Goal: Task Accomplishment & Management: Use online tool/utility

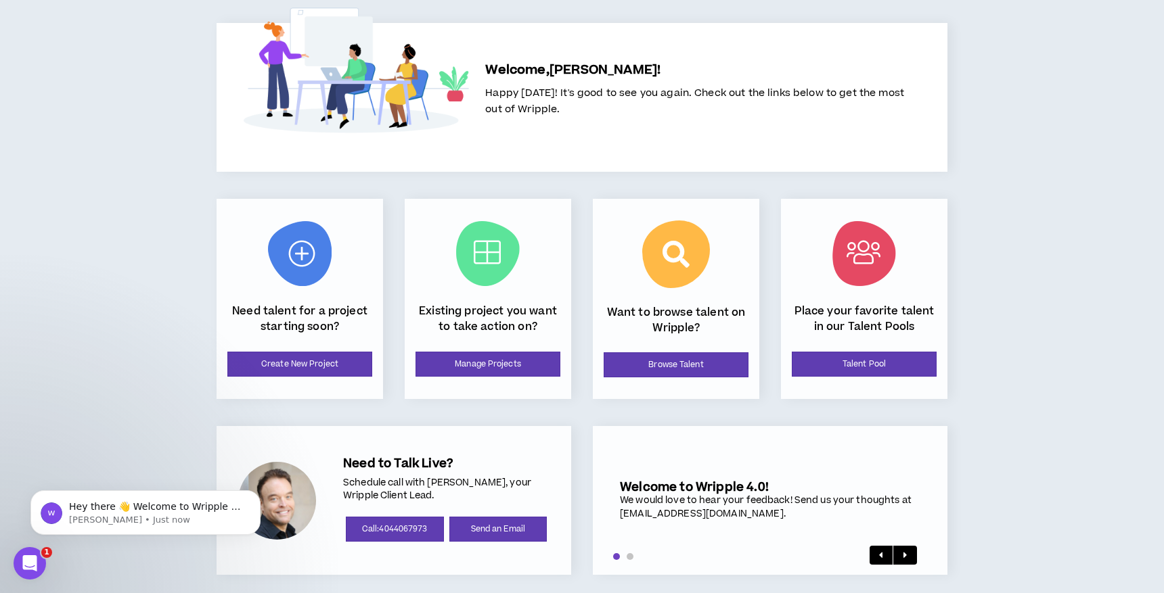
scroll to position [53, 0]
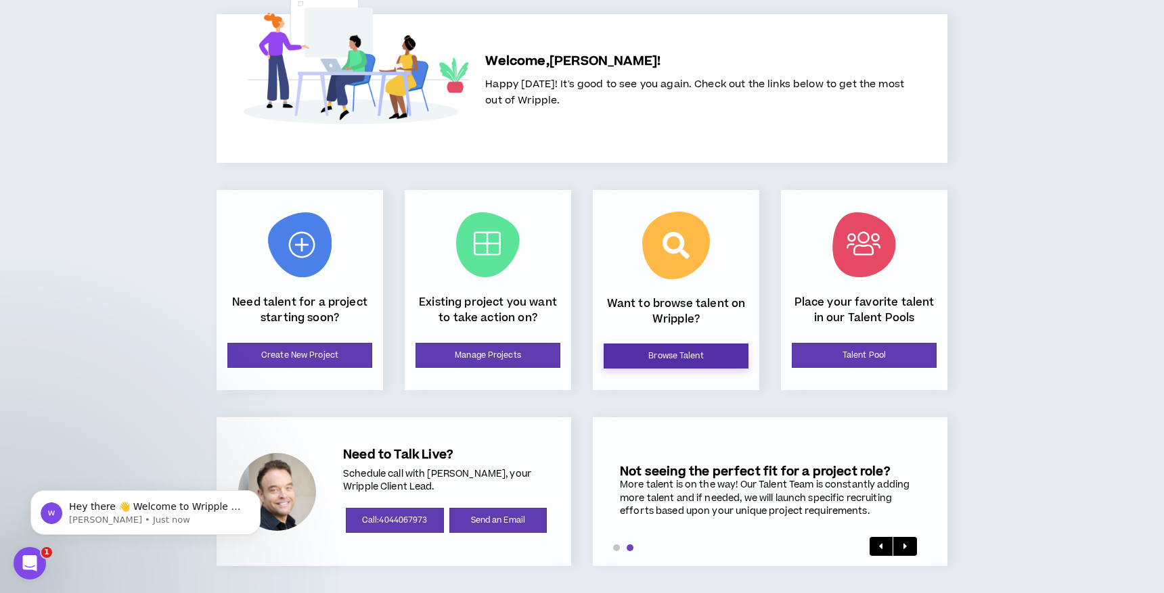
click at [696, 353] on link "Browse Talent" at bounding box center [676, 356] width 145 height 25
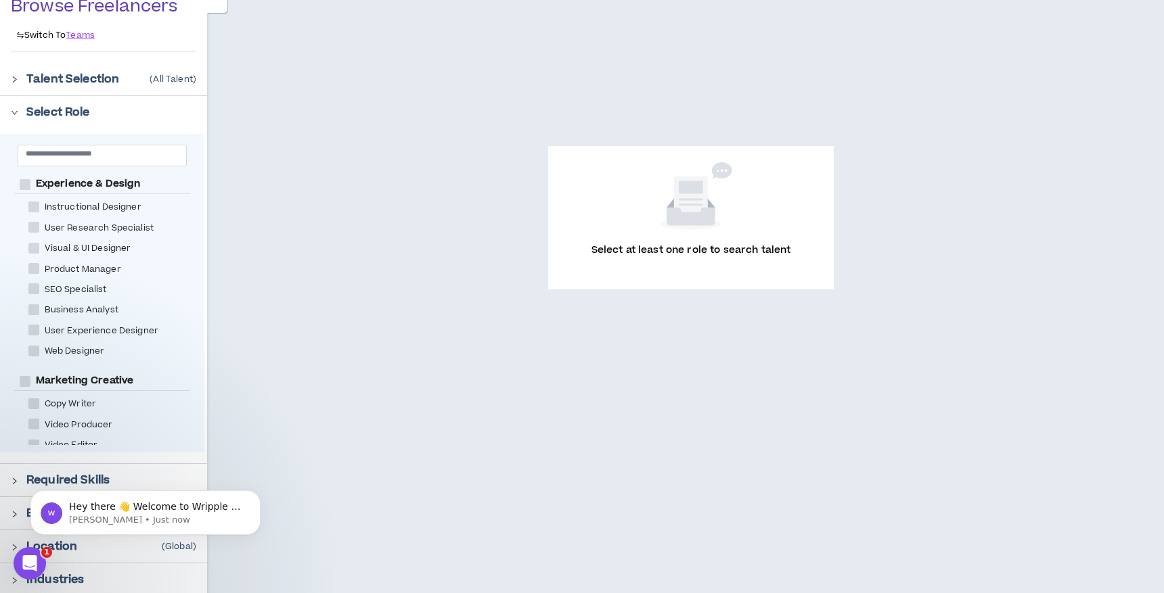
scroll to position [129, 0]
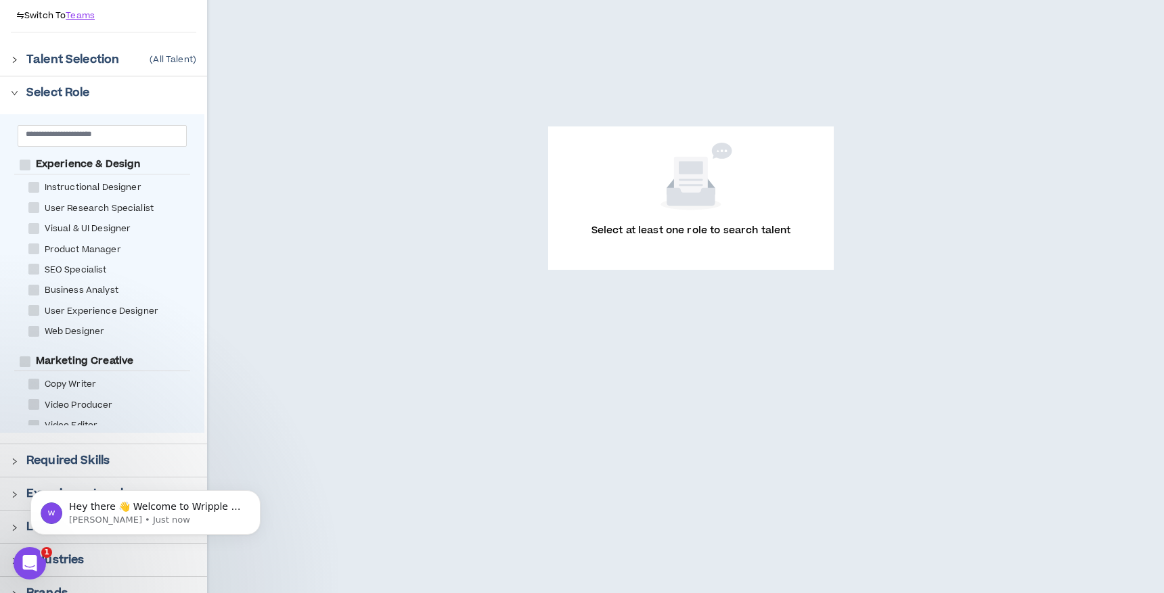
click at [33, 225] on span at bounding box center [33, 228] width 11 height 11
checkbox Designer "****"
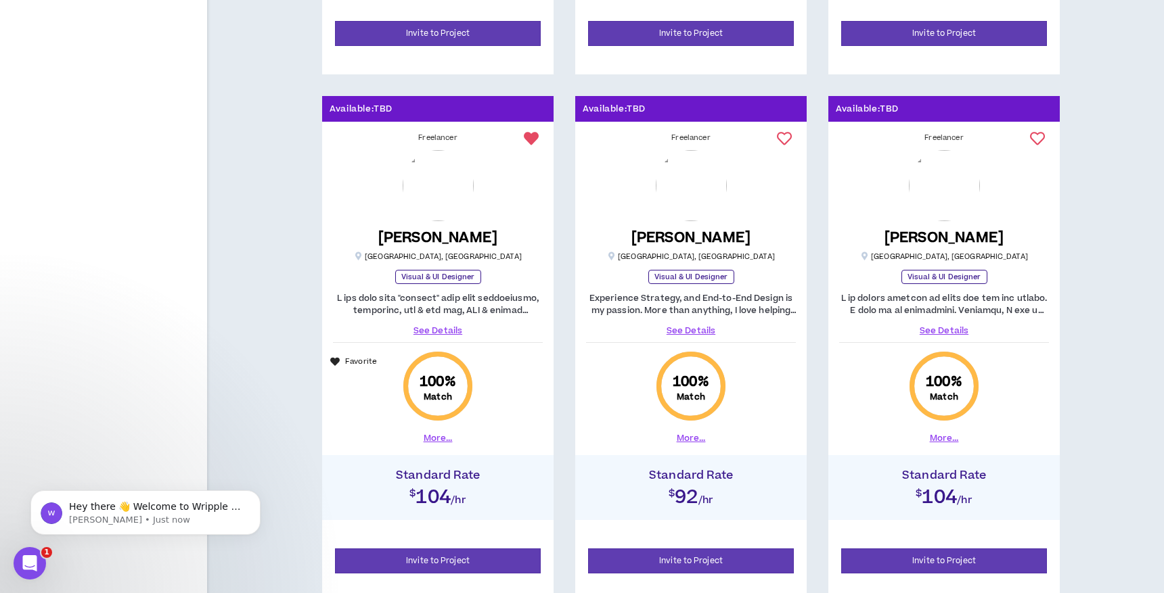
scroll to position [1842, 0]
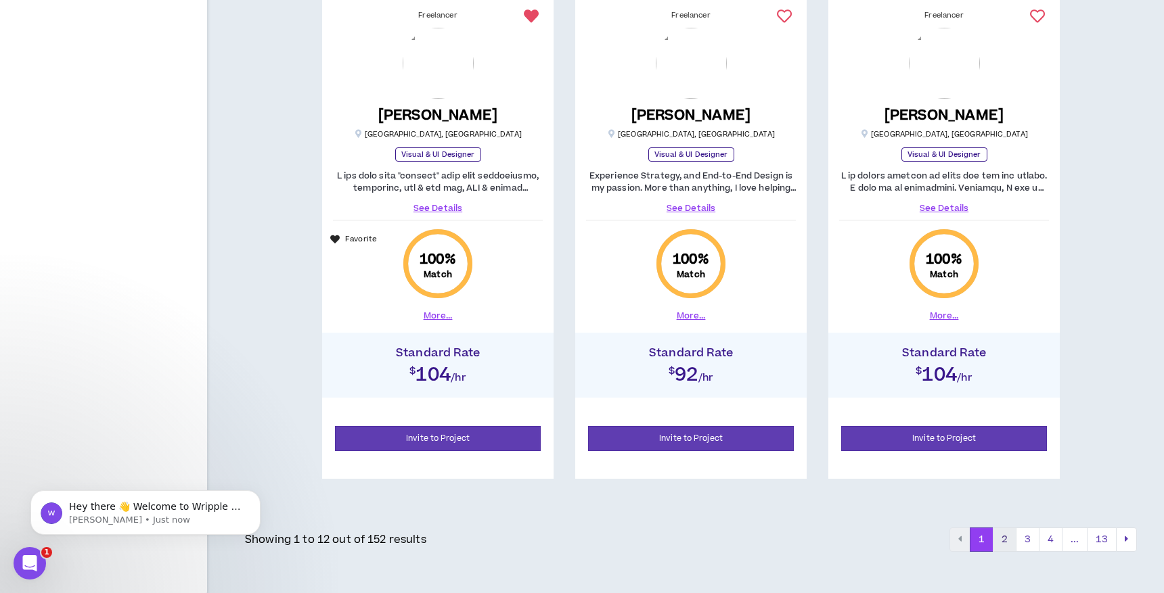
click at [1007, 540] on button "2" at bounding box center [1005, 540] width 24 height 24
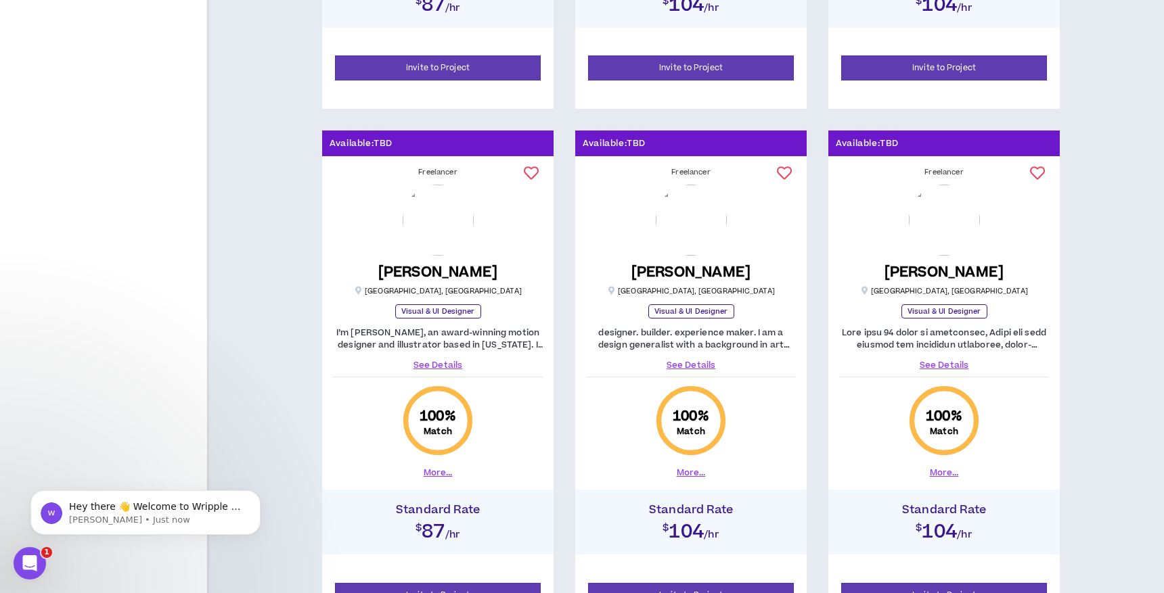
scroll to position [1842, 0]
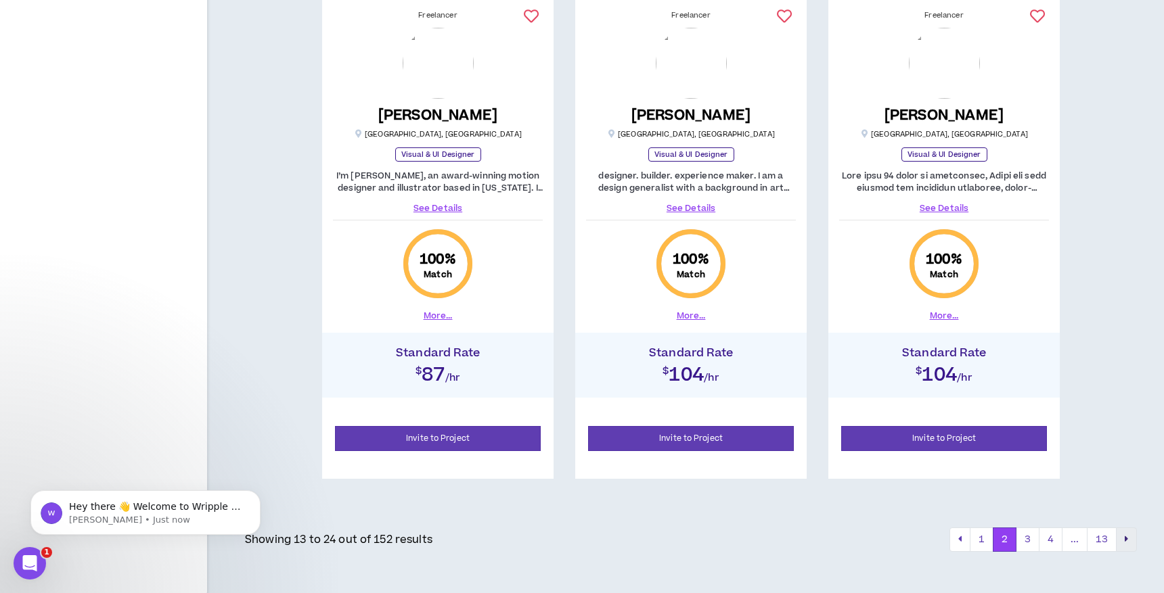
click at [1122, 535] on button "pagination" at bounding box center [1126, 540] width 21 height 24
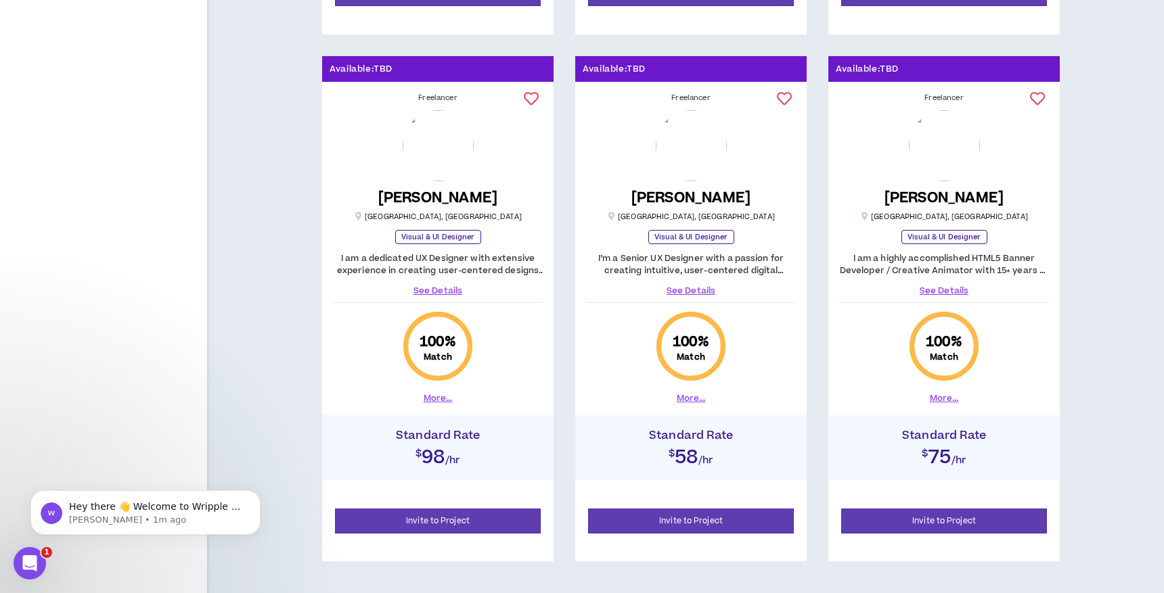
scroll to position [1842, 0]
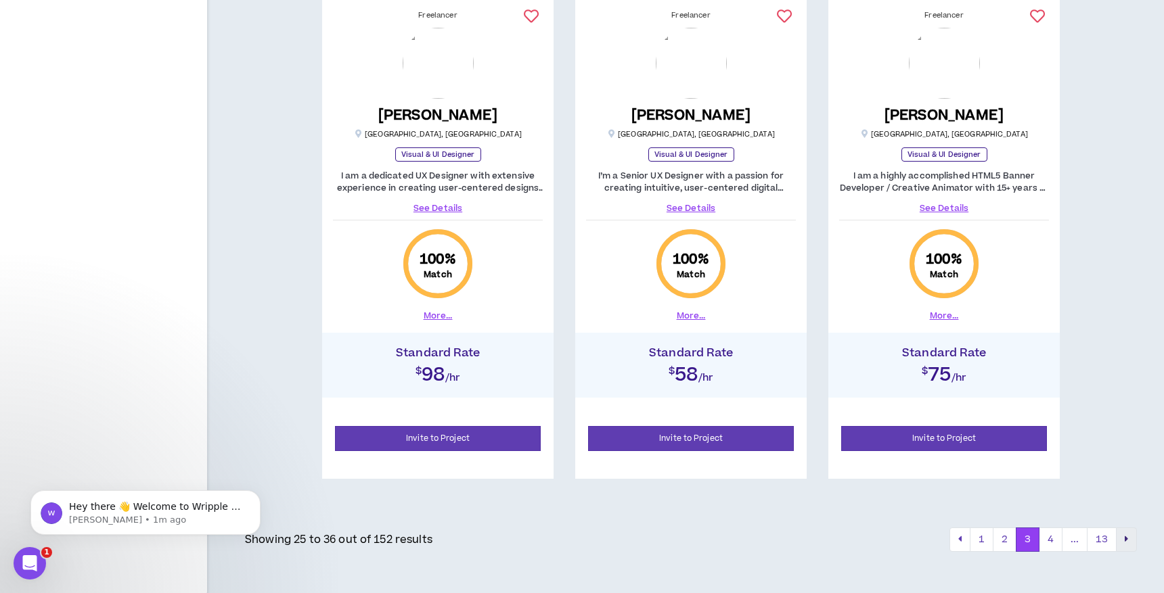
click at [1125, 535] on icon "pagination" at bounding box center [1126, 539] width 3 height 9
click at [1127, 537] on icon "pagination" at bounding box center [1126, 539] width 3 height 9
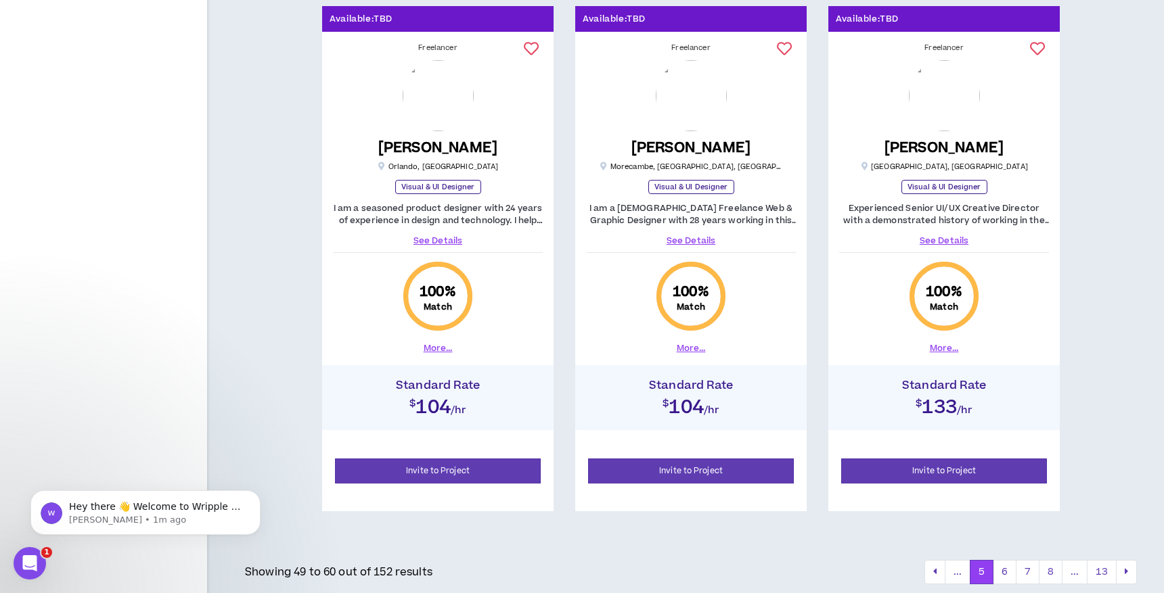
scroll to position [1816, 0]
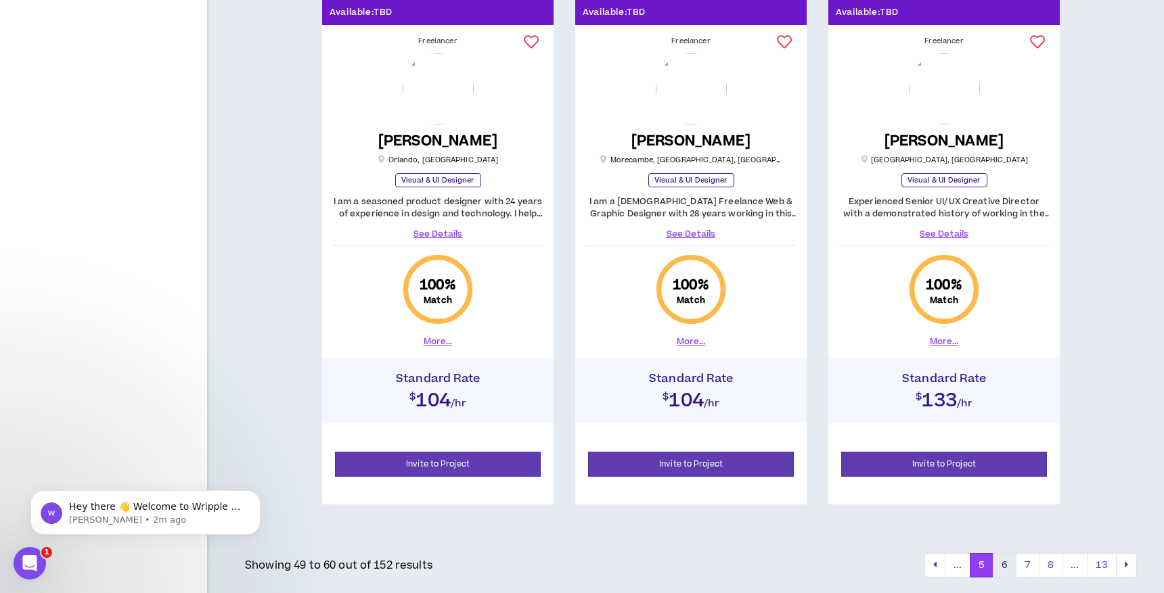
click at [1006, 564] on button "6" at bounding box center [1005, 565] width 24 height 24
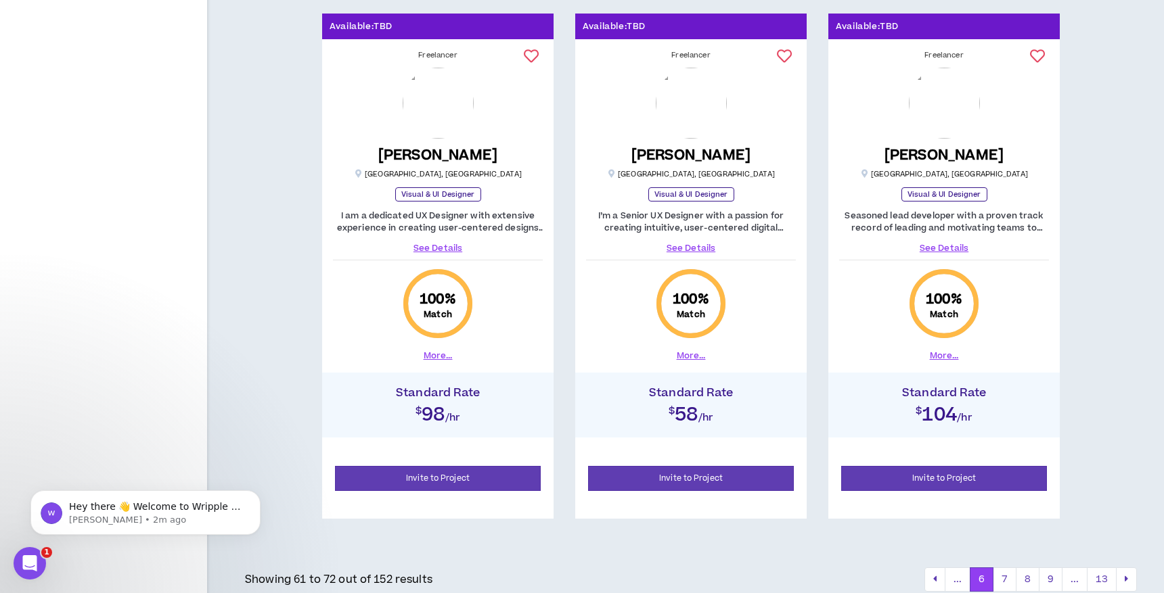
scroll to position [1842, 0]
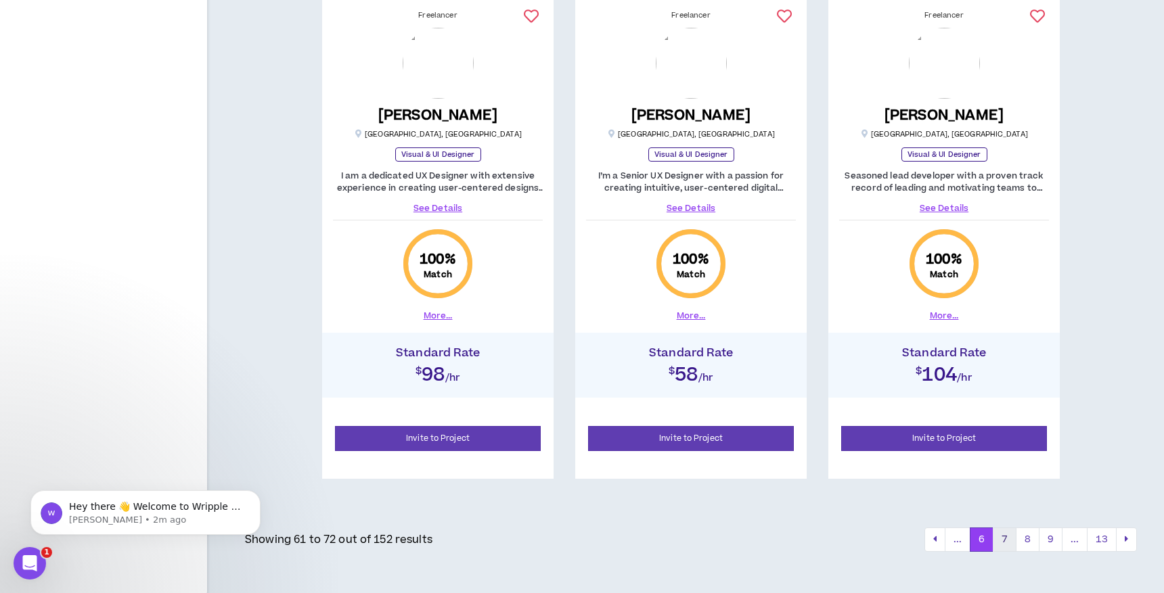
click at [1003, 538] on button "7" at bounding box center [1005, 540] width 24 height 24
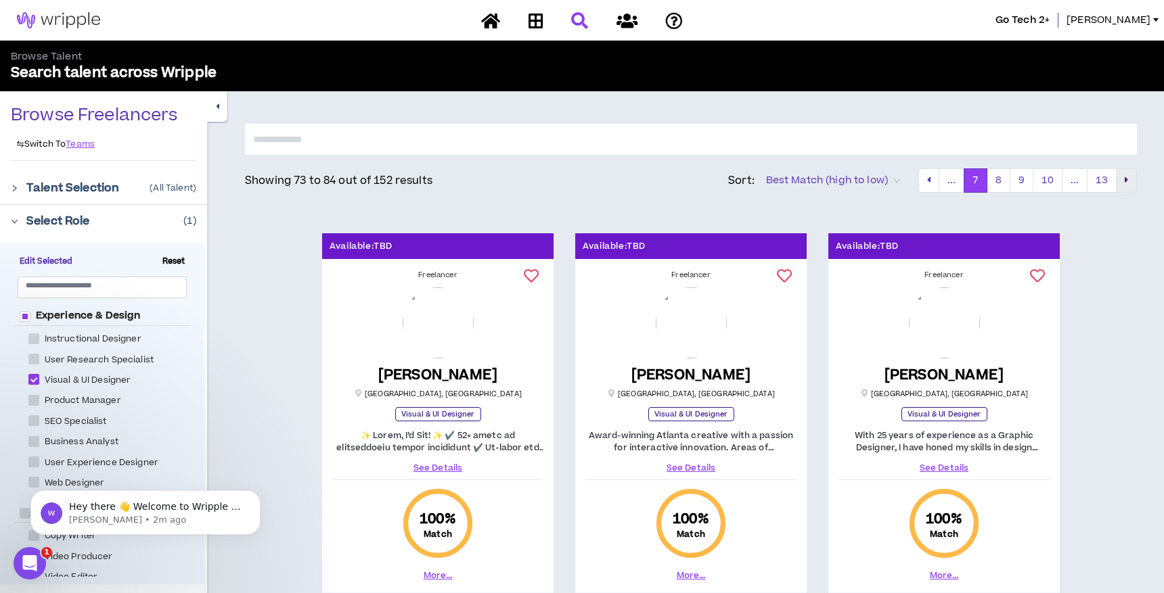
click at [1127, 176] on icon "pagination" at bounding box center [1126, 179] width 3 height 9
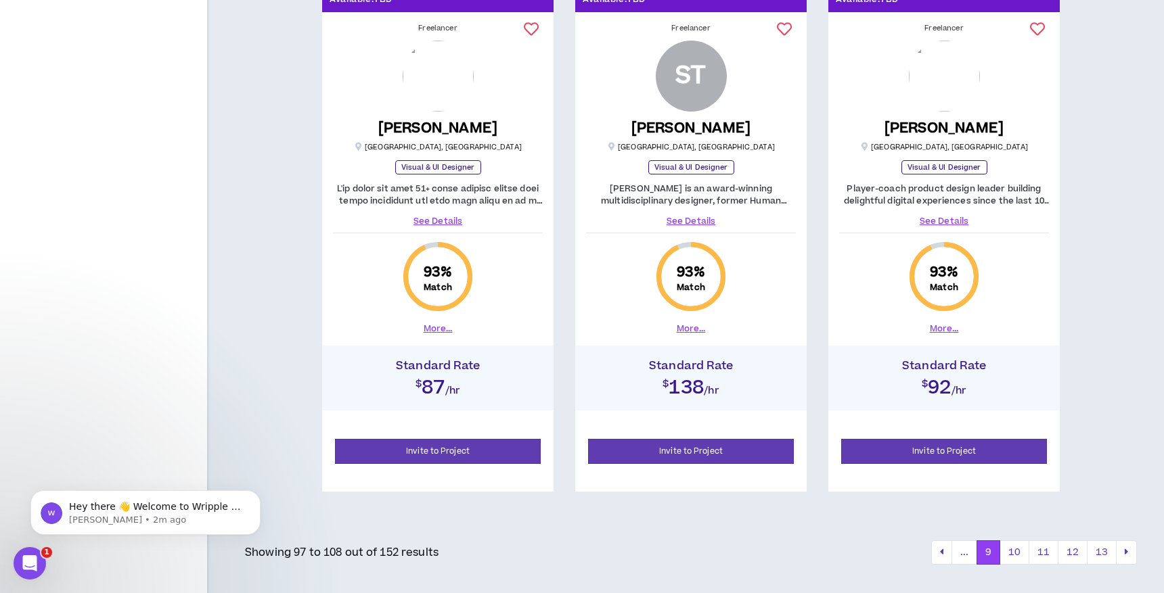
scroll to position [1842, 0]
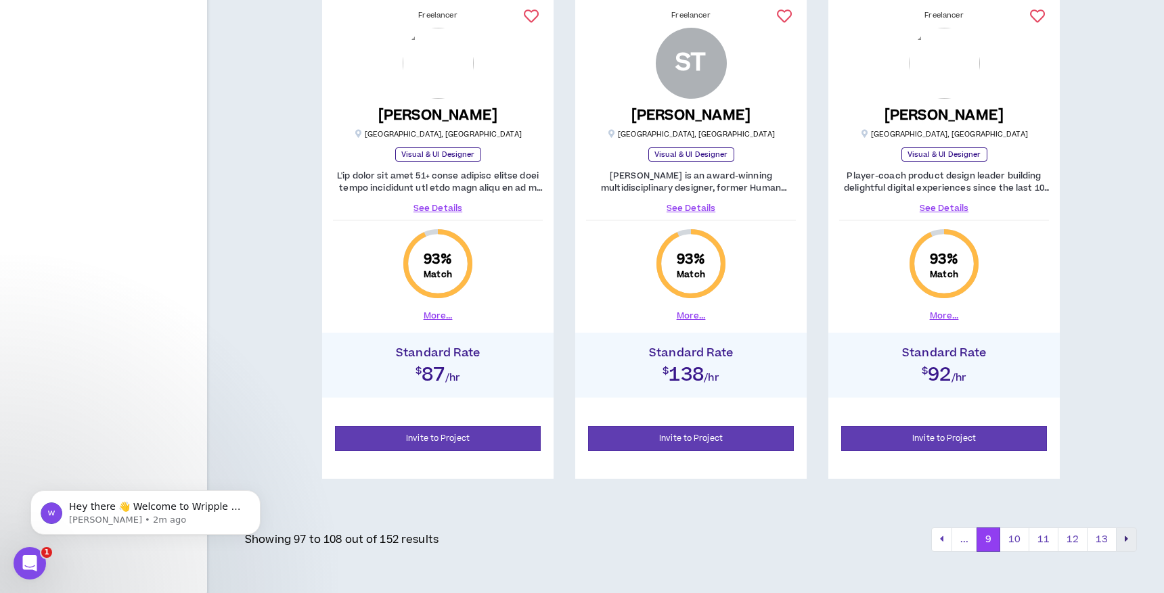
click at [1128, 532] on button "pagination" at bounding box center [1126, 540] width 21 height 24
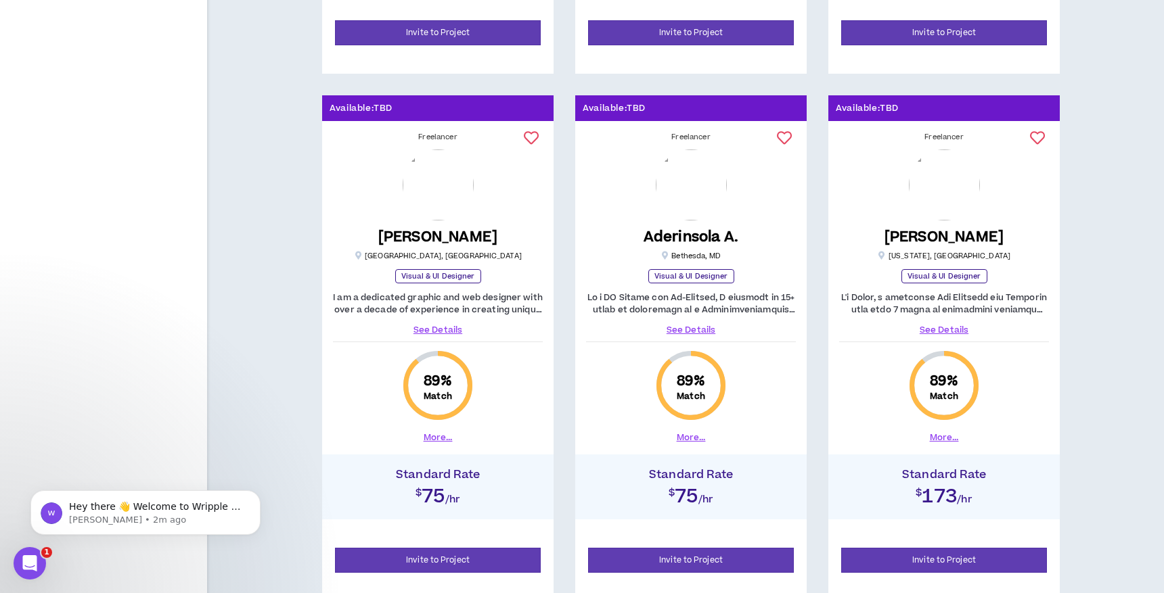
scroll to position [1842, 0]
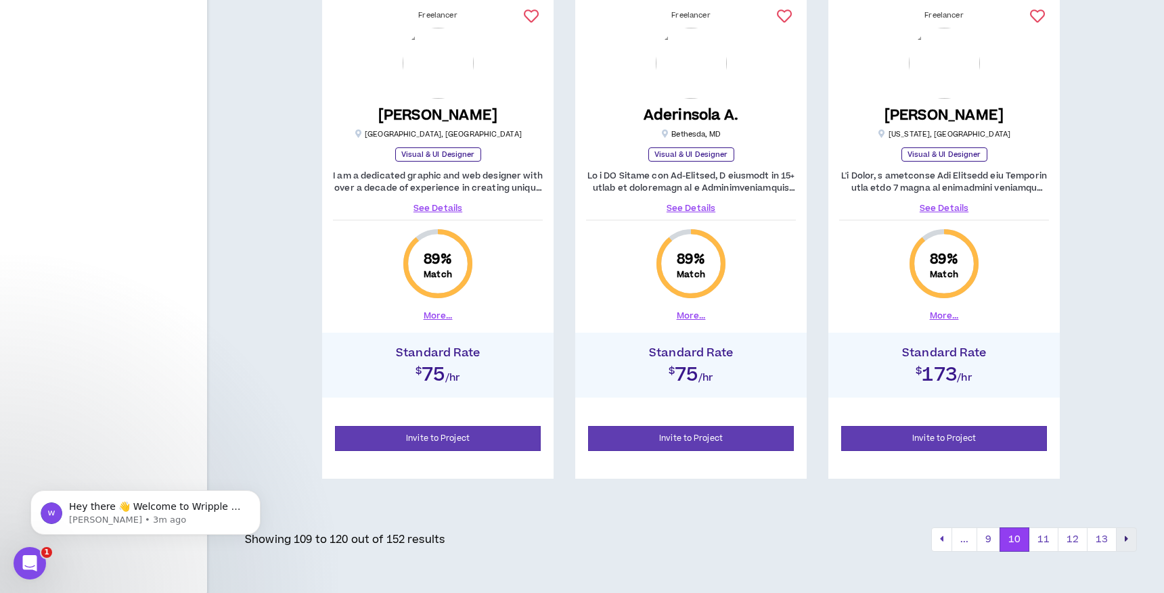
click at [1121, 537] on button "pagination" at bounding box center [1126, 540] width 21 height 24
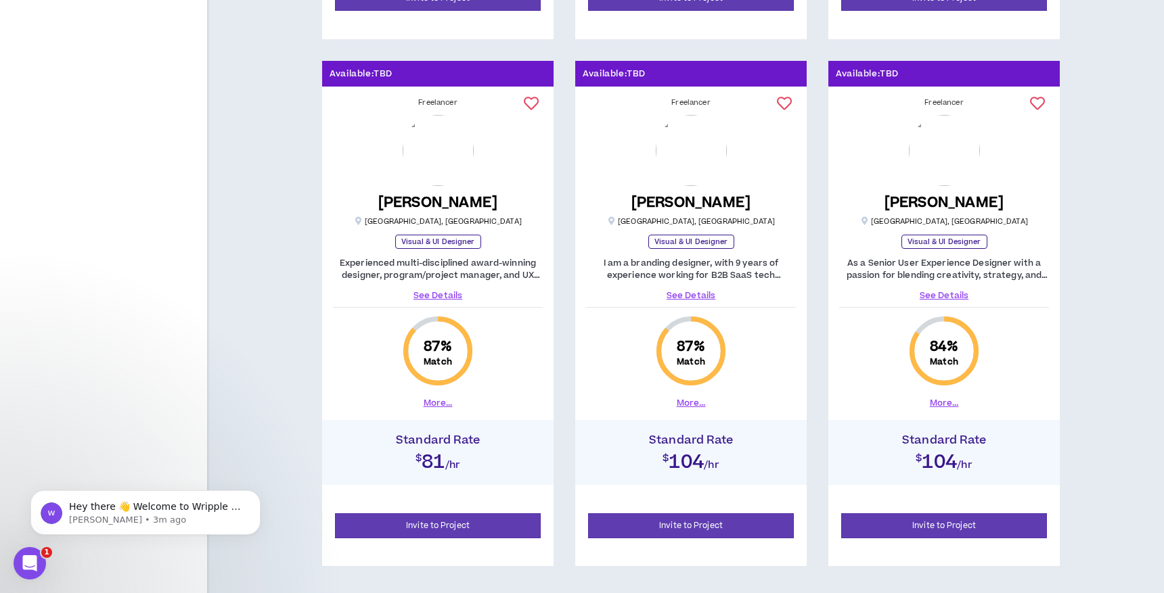
scroll to position [1842, 0]
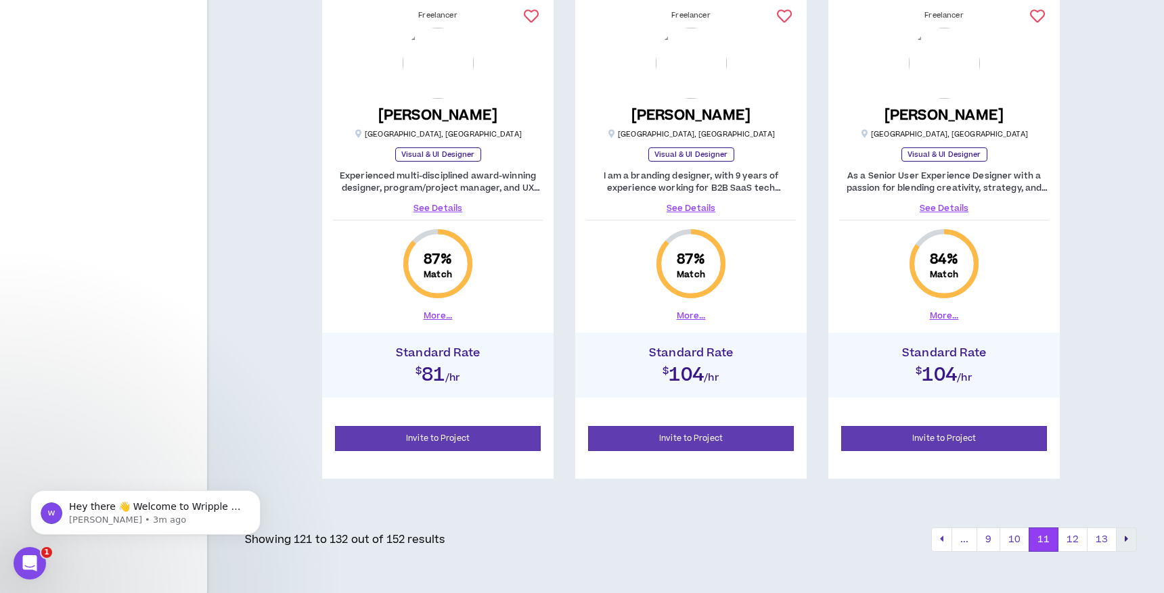
click at [1118, 537] on button "pagination" at bounding box center [1126, 540] width 21 height 24
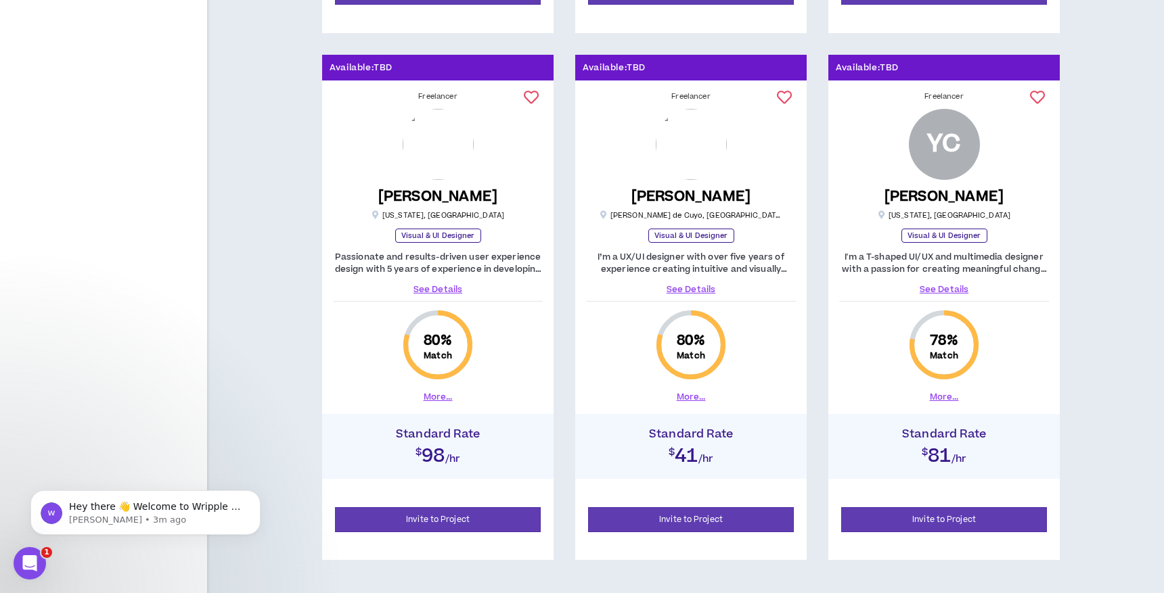
scroll to position [1842, 0]
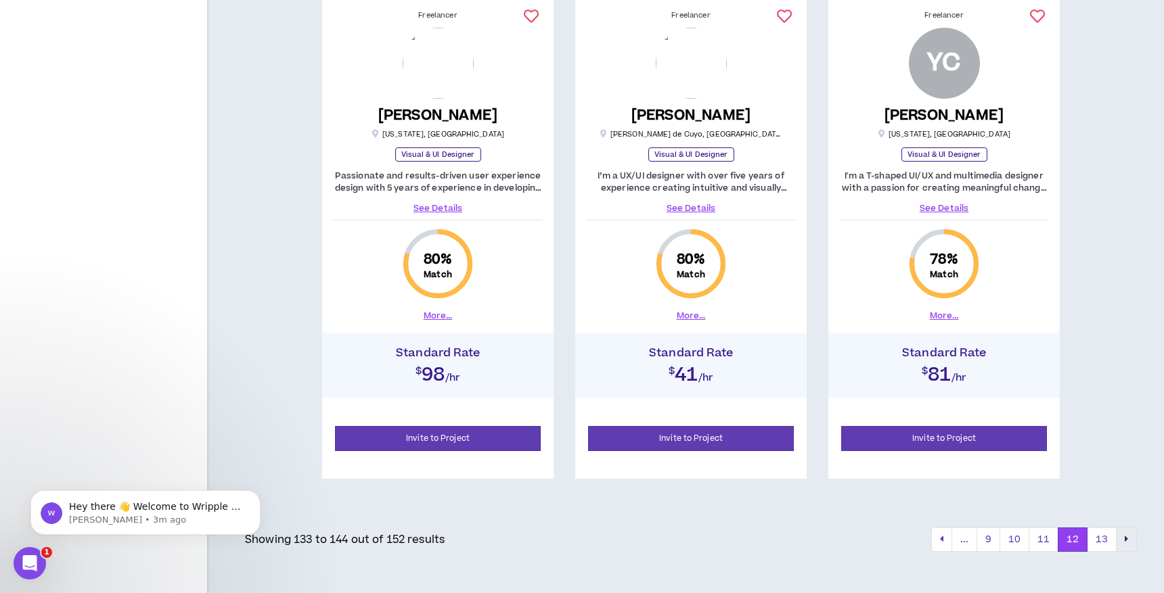
click at [1127, 542] on icon "pagination" at bounding box center [1126, 539] width 3 height 9
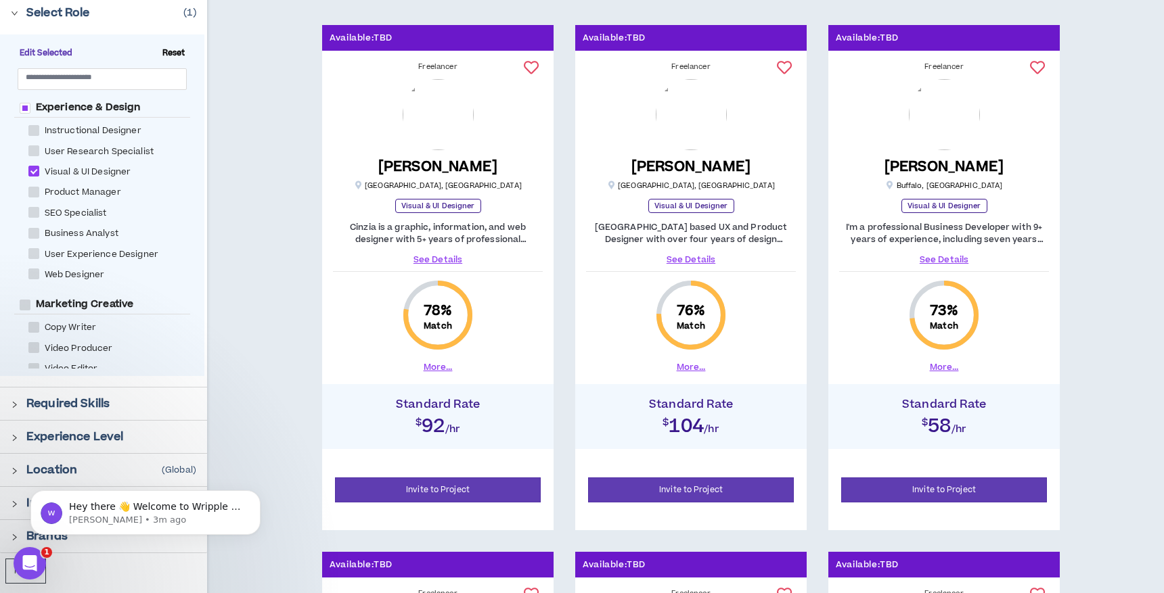
scroll to position [212, 0]
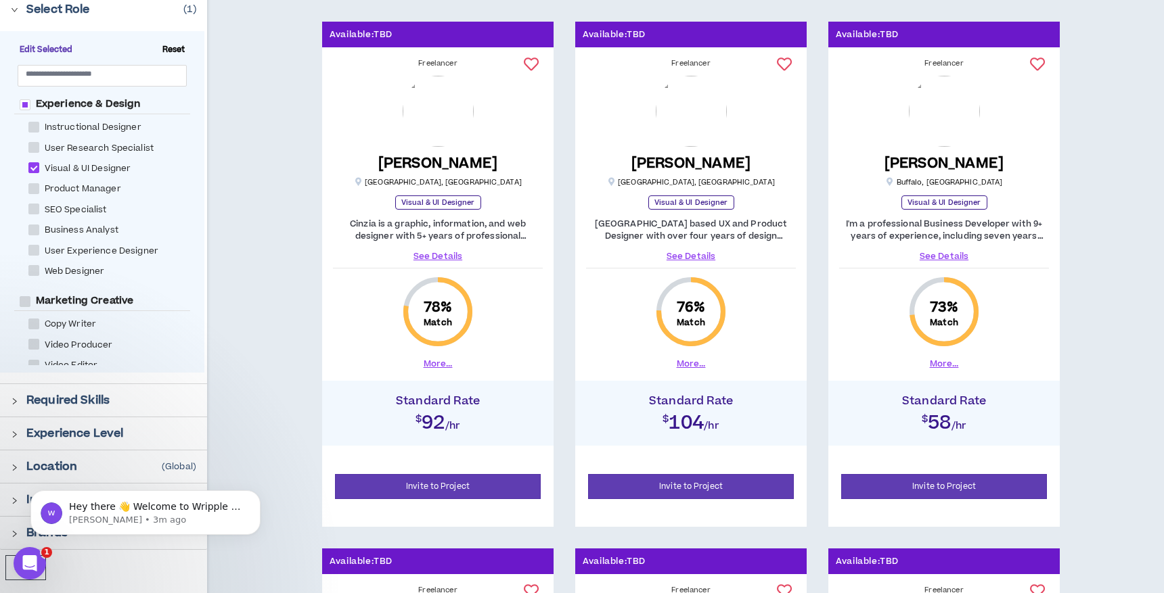
click at [108, 399] on p "Required Skills" at bounding box center [67, 400] width 83 height 16
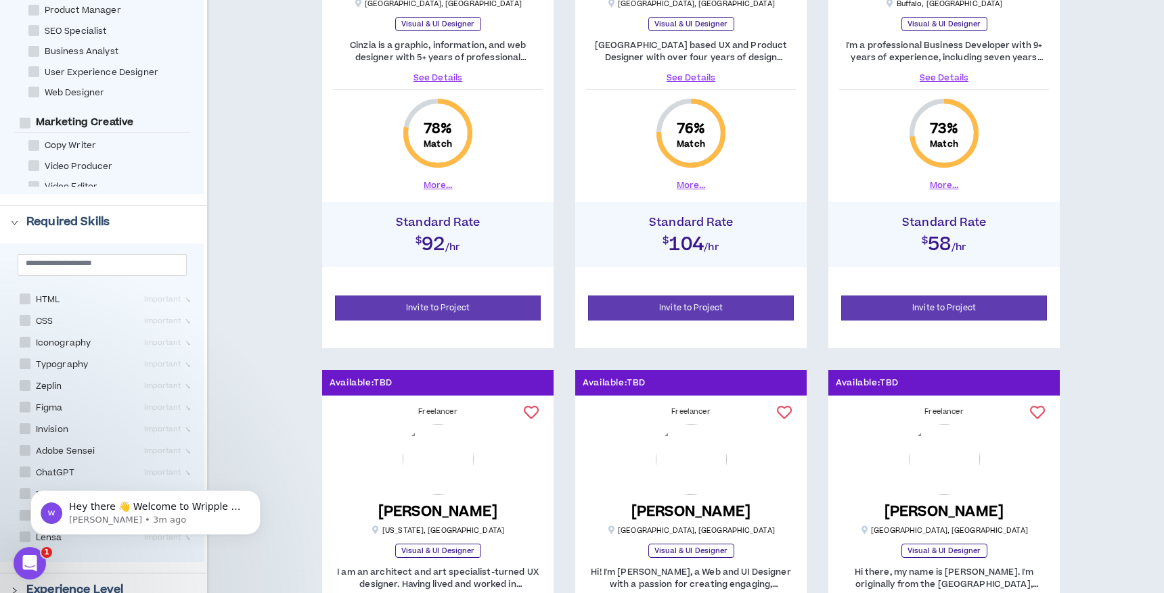
scroll to position [277, 0]
click at [27, 386] on span at bounding box center [25, 387] width 11 height 11
checkbox input "****"
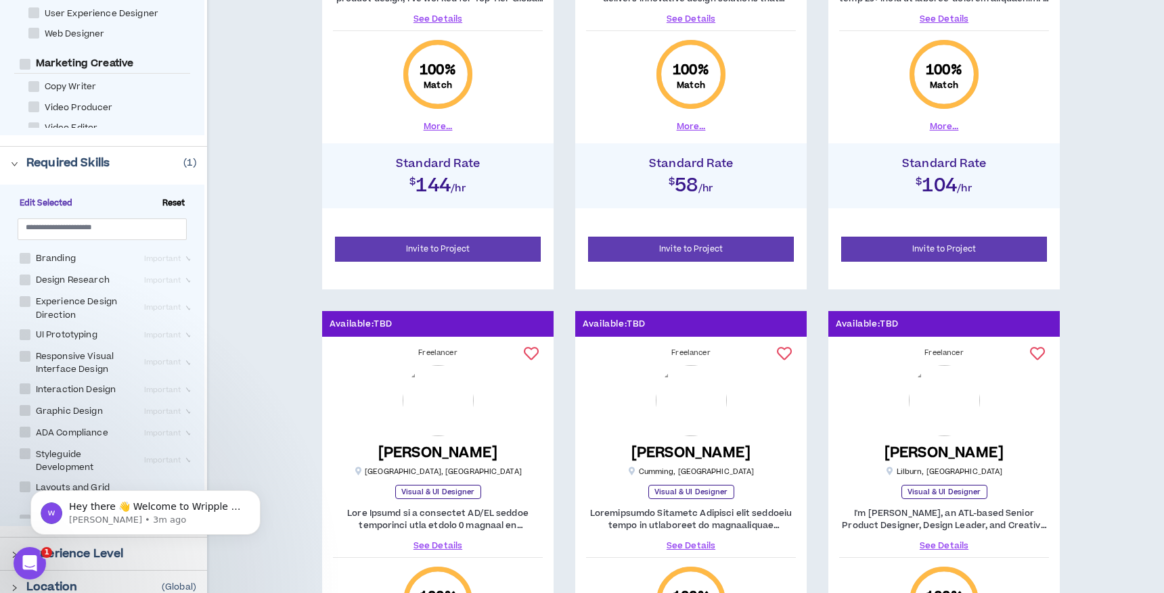
scroll to position [449, 0]
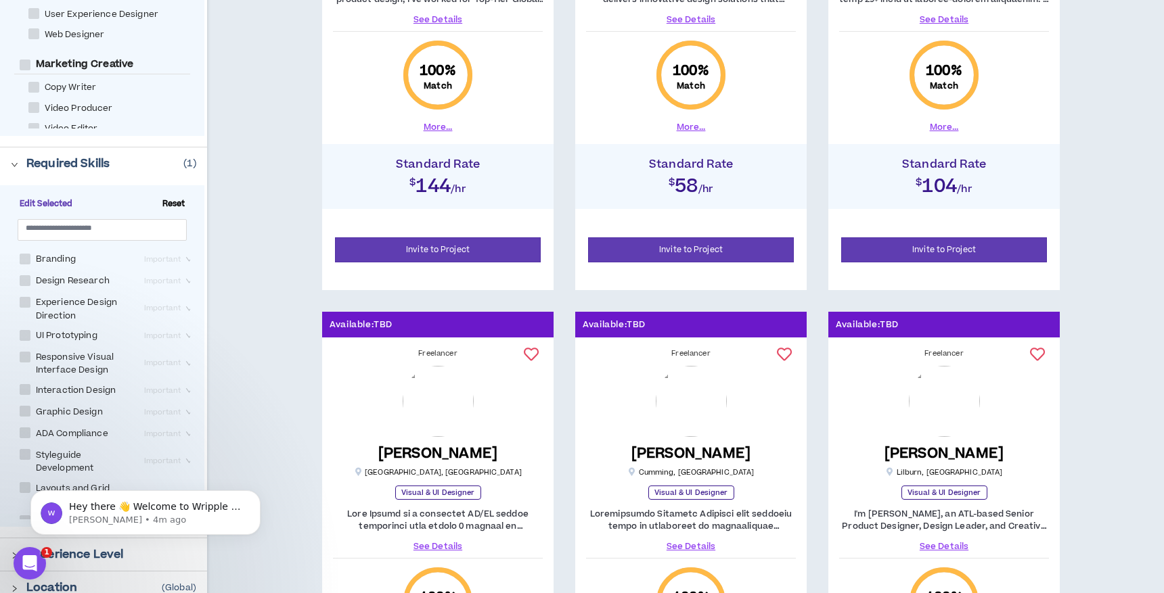
click at [22, 334] on span at bounding box center [25, 335] width 11 height 11
checkbox Prototyping "****"
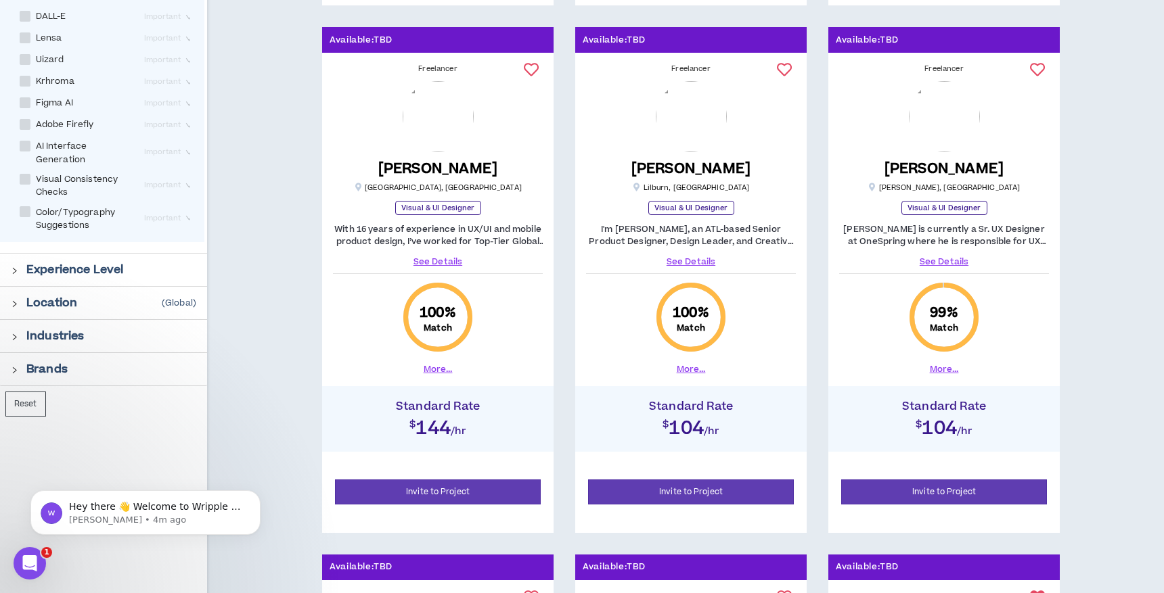
scroll to position [739, 0]
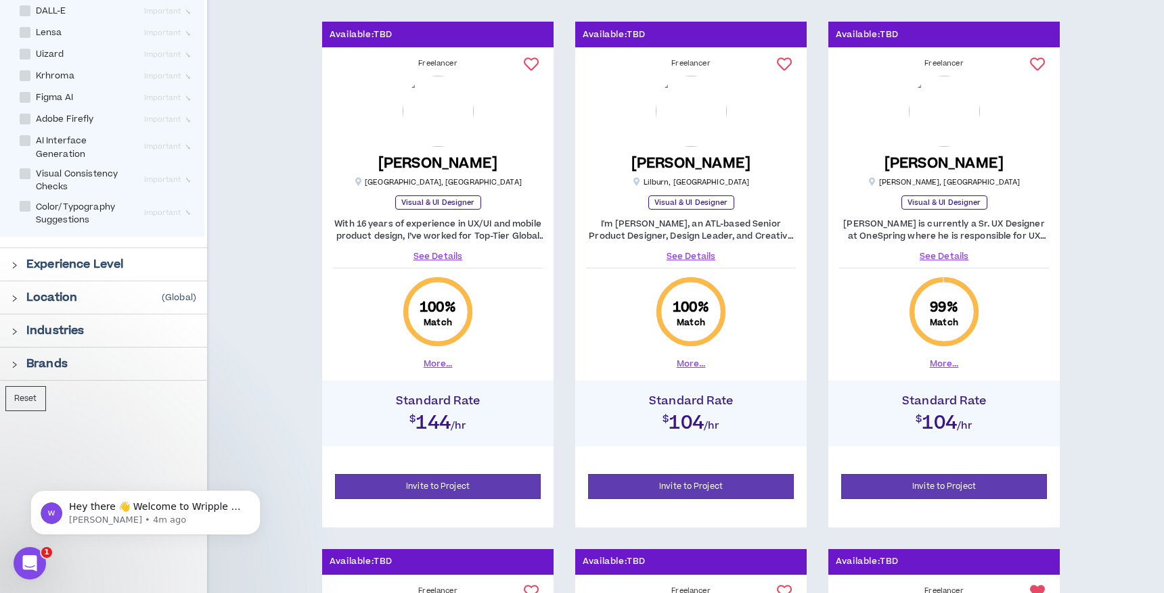
click at [96, 256] on p "Experience Level" at bounding box center [74, 264] width 97 height 16
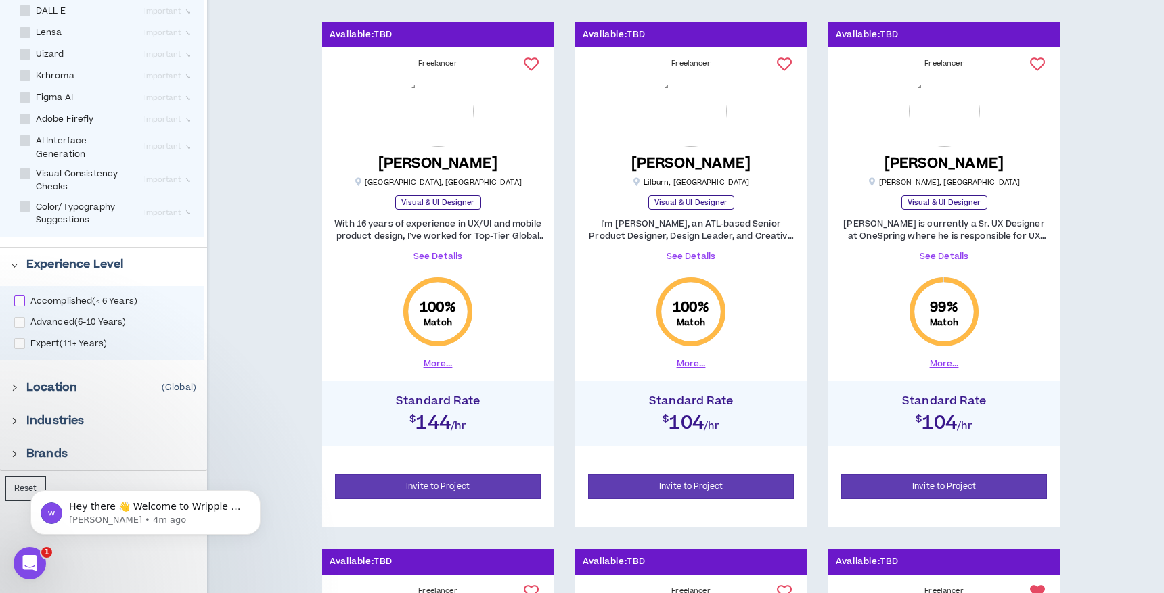
click at [22, 300] on span at bounding box center [19, 301] width 11 height 11
checkbox input "****"
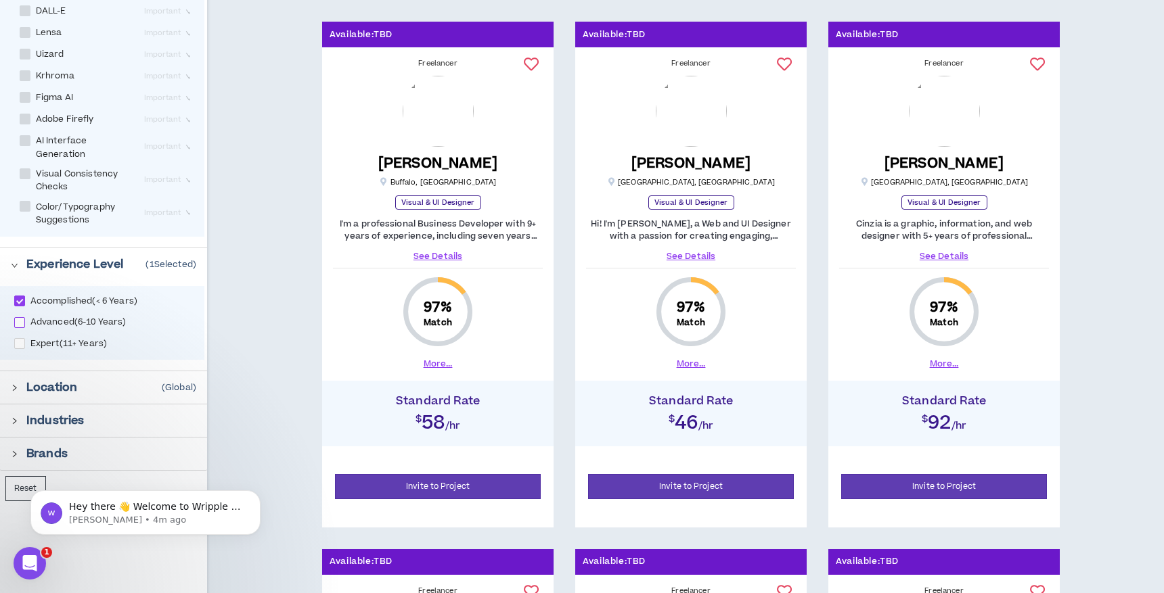
click at [23, 319] on span at bounding box center [19, 322] width 11 height 11
checkbox input "****"
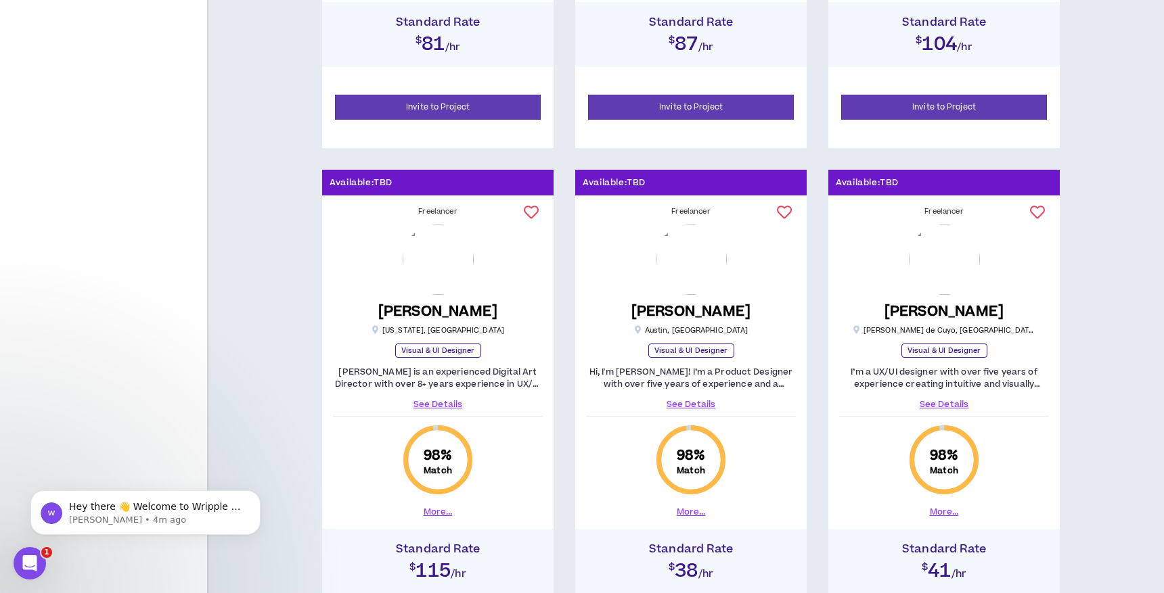
scroll to position [1842, 0]
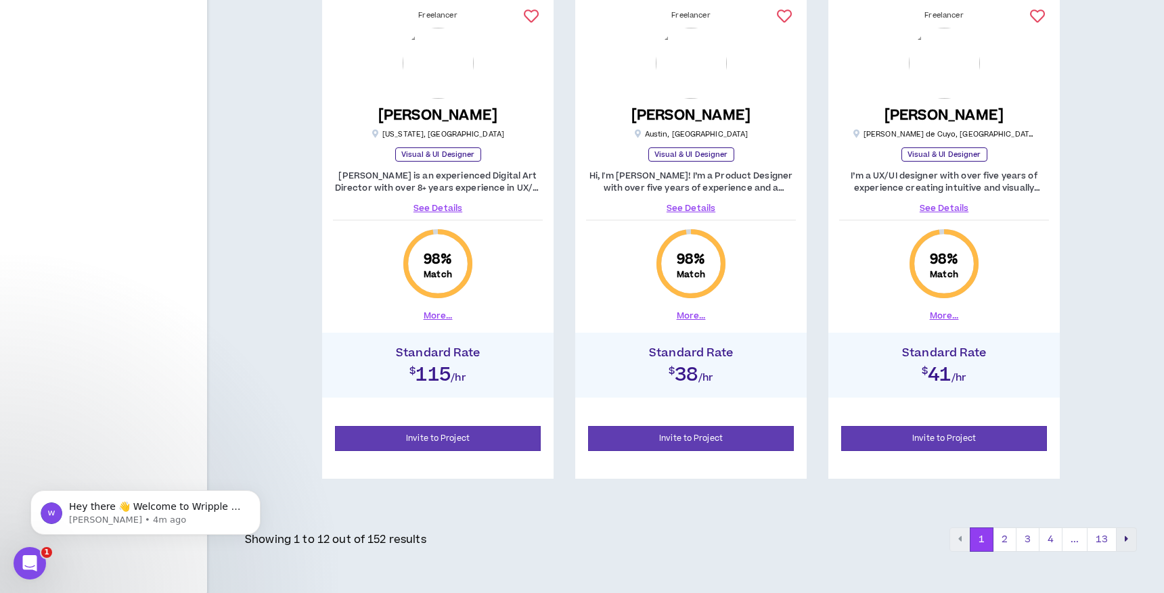
click at [1131, 537] on button "pagination" at bounding box center [1126, 540] width 21 height 24
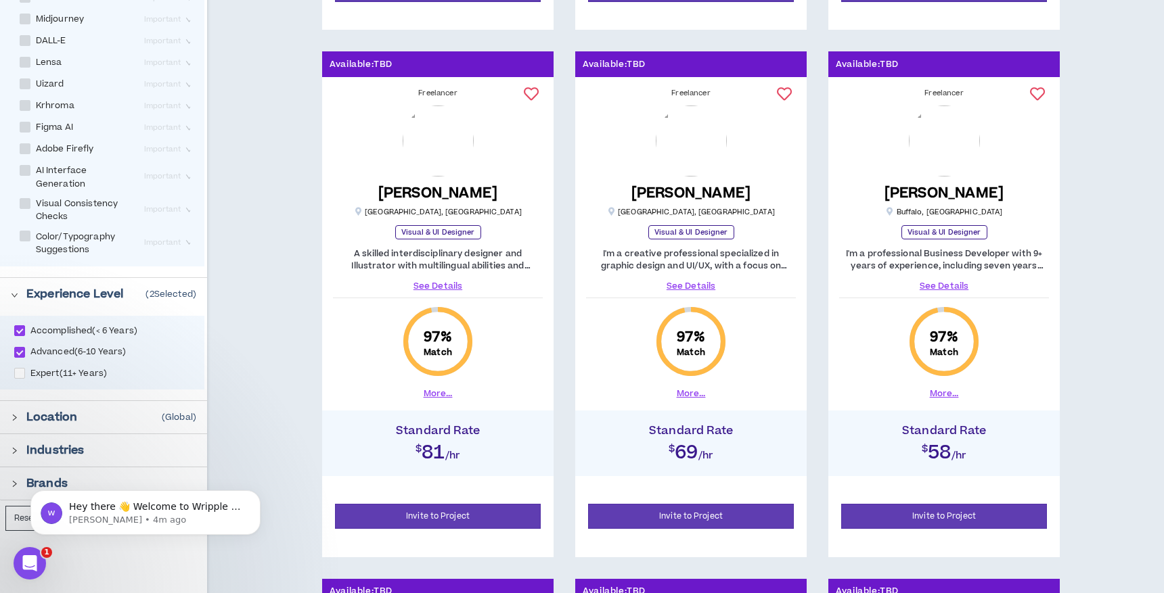
scroll to position [716, 0]
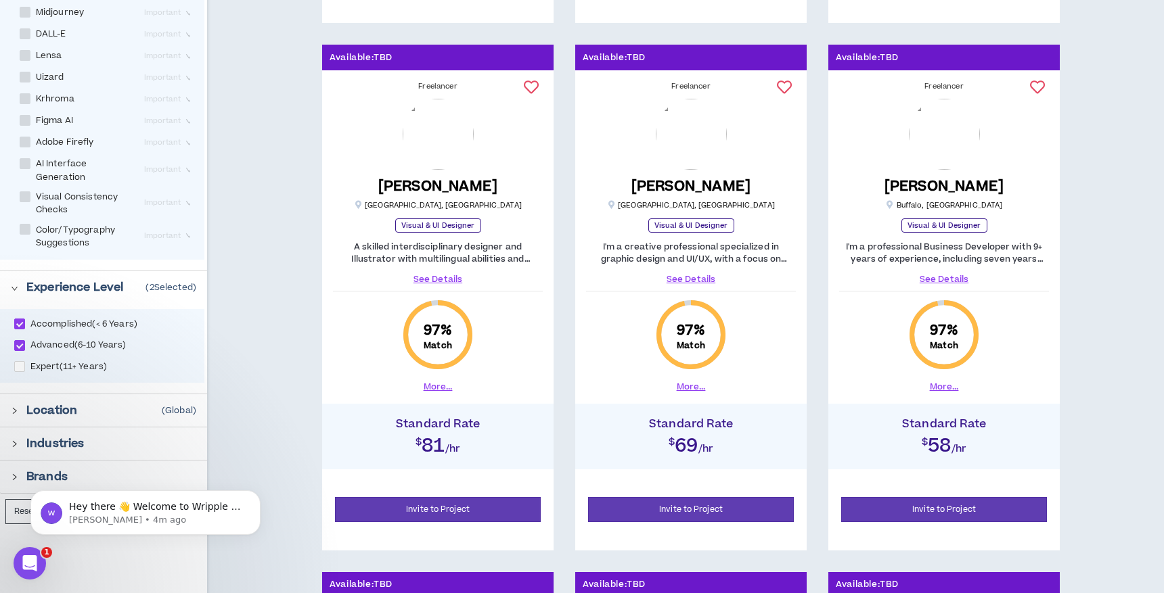
click at [47, 417] on p "Location" at bounding box center [51, 411] width 51 height 16
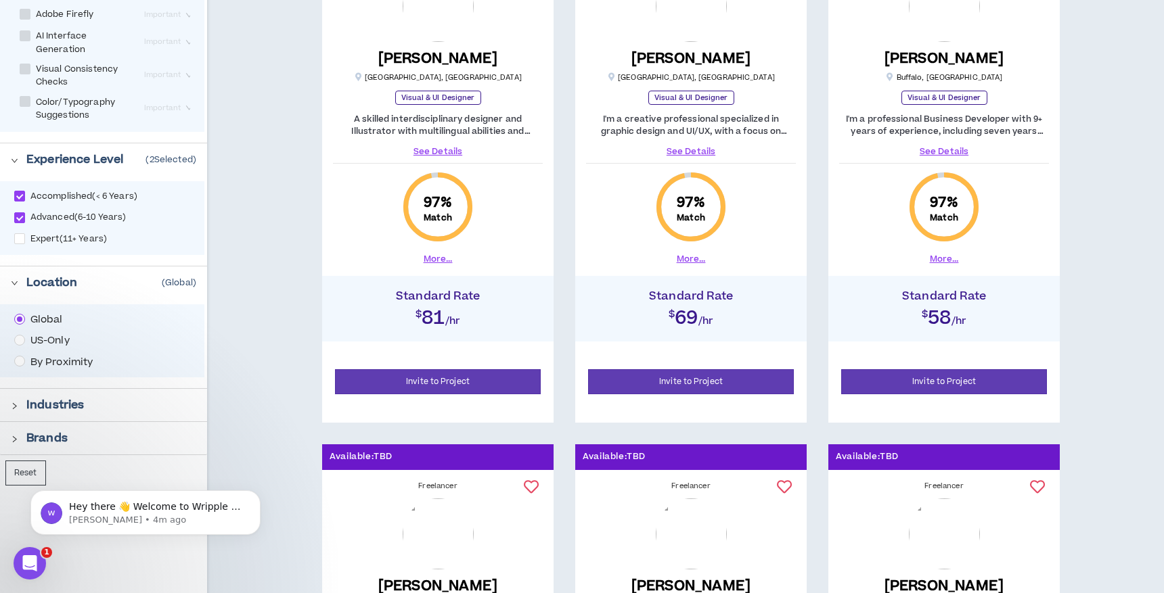
scroll to position [857, 0]
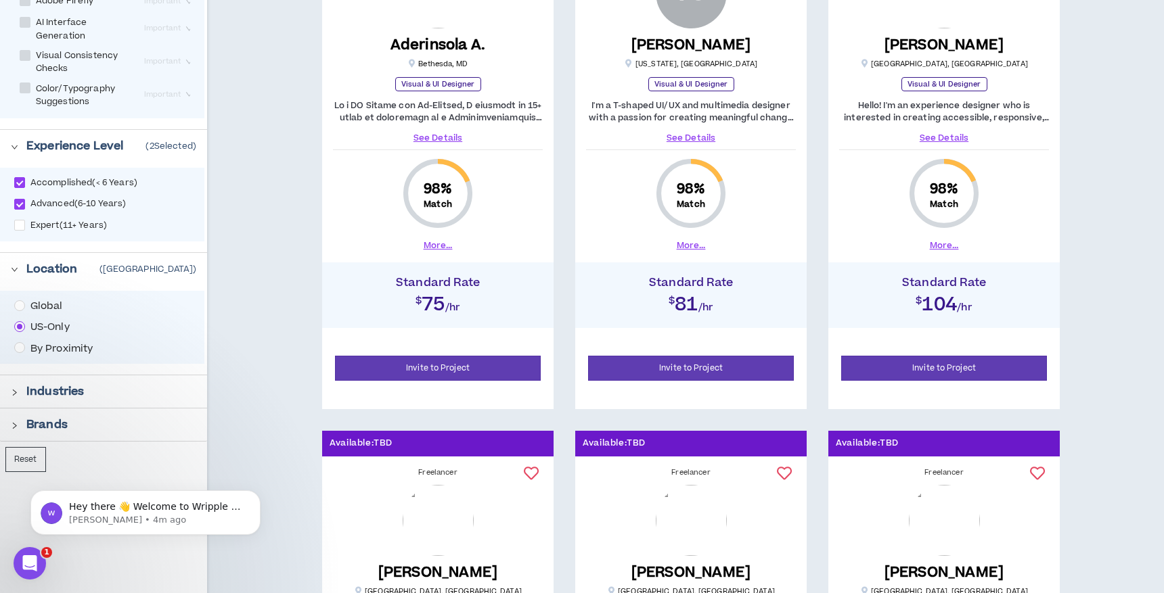
click at [60, 384] on p "Industries" at bounding box center [55, 392] width 58 height 16
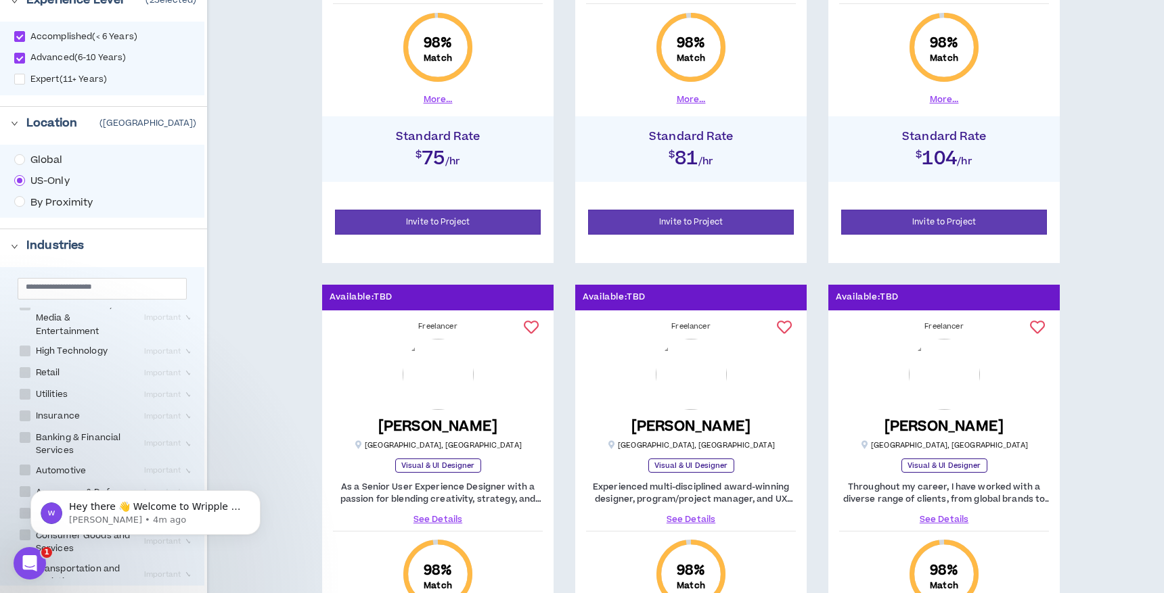
scroll to position [191, 0]
click at [25, 385] on span at bounding box center [25, 390] width 11 height 11
checkbox Services "****"
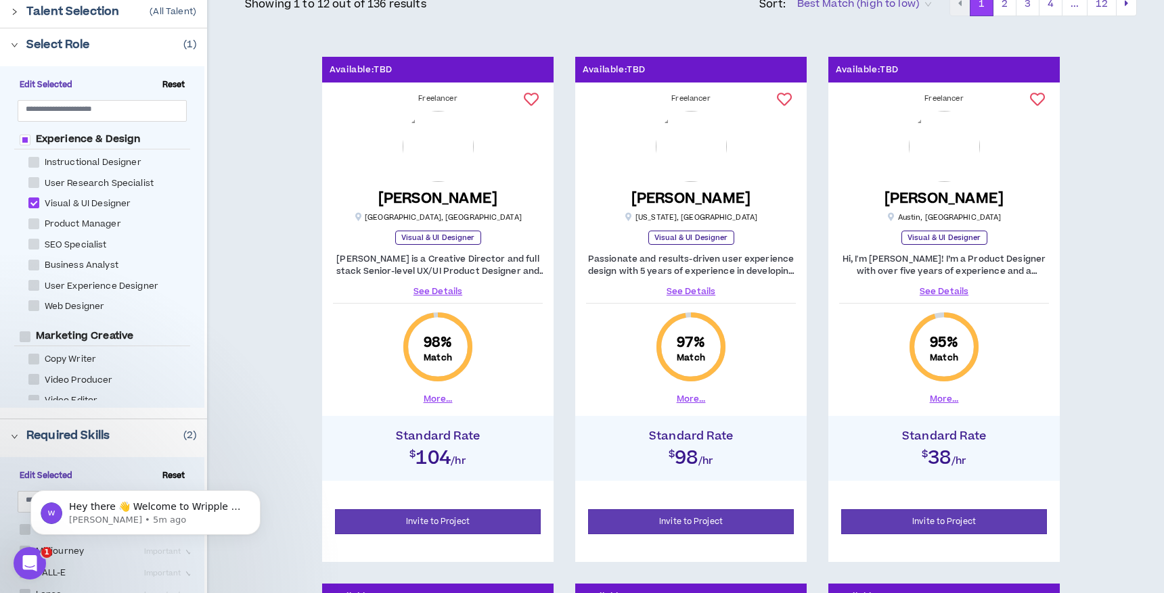
scroll to position [175, 0]
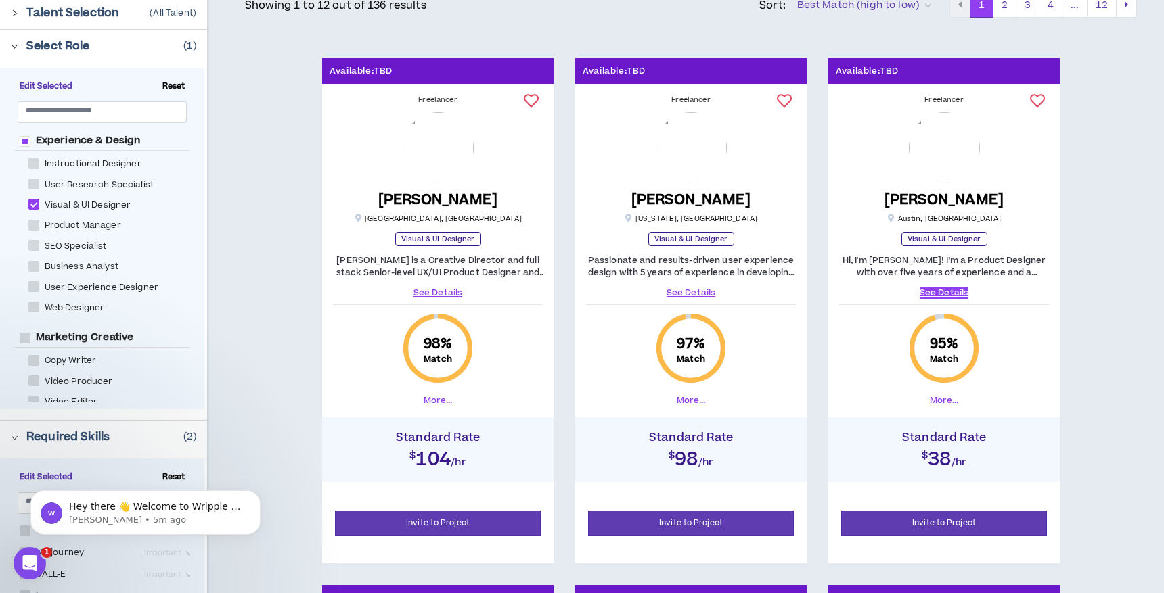
drag, startPoint x: 947, startPoint y: 290, endPoint x: 862, endPoint y: 54, distance: 251.1
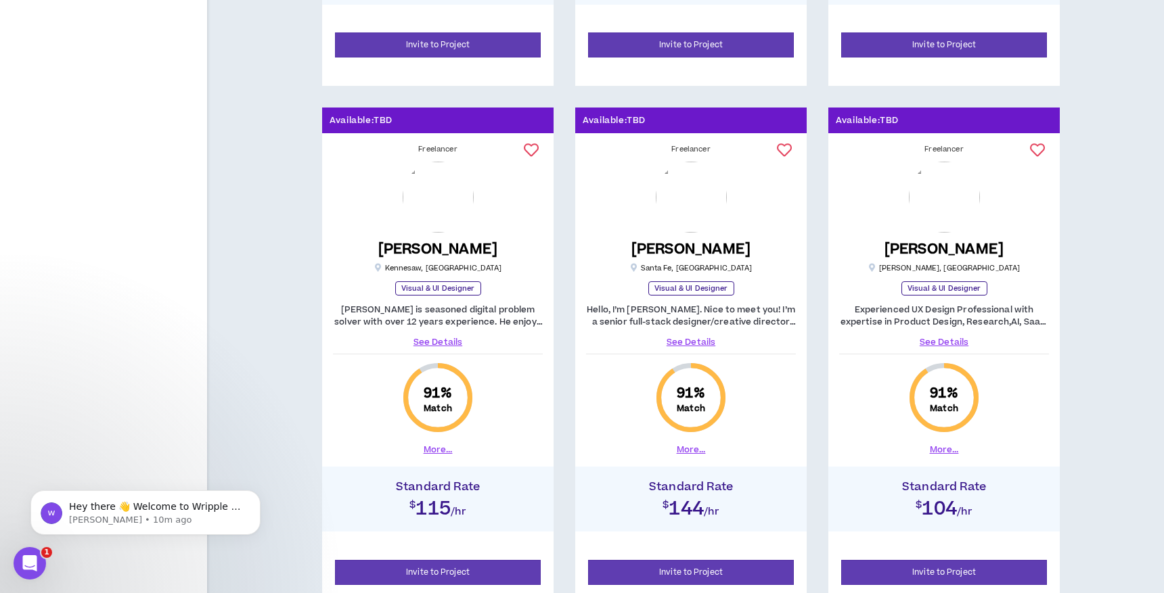
scroll to position [1842, 0]
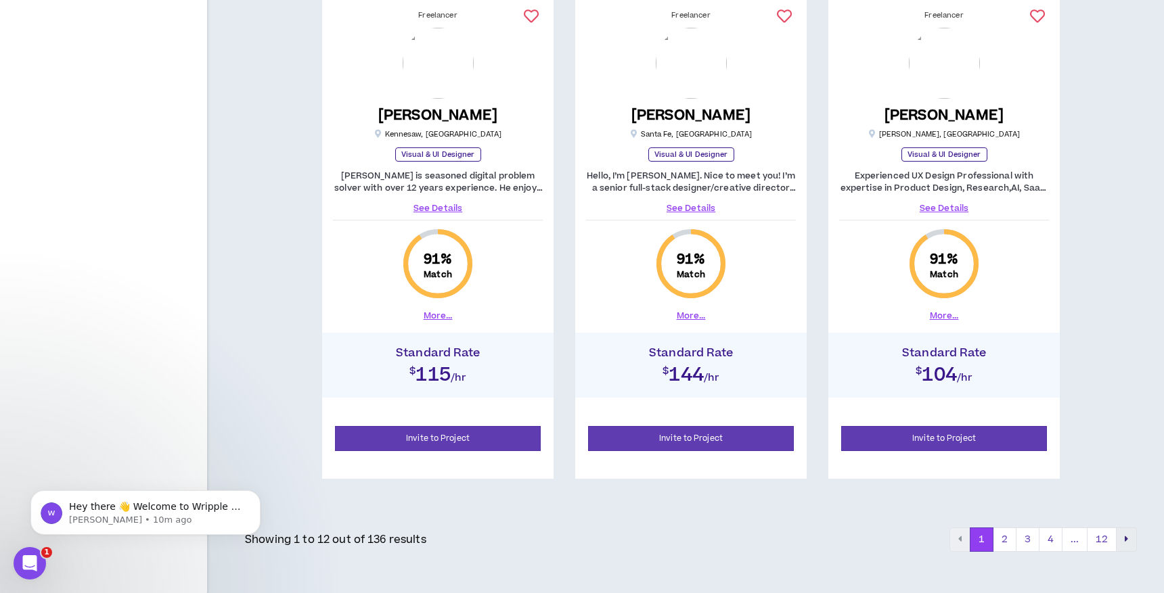
click at [1127, 537] on icon "pagination" at bounding box center [1126, 539] width 3 height 9
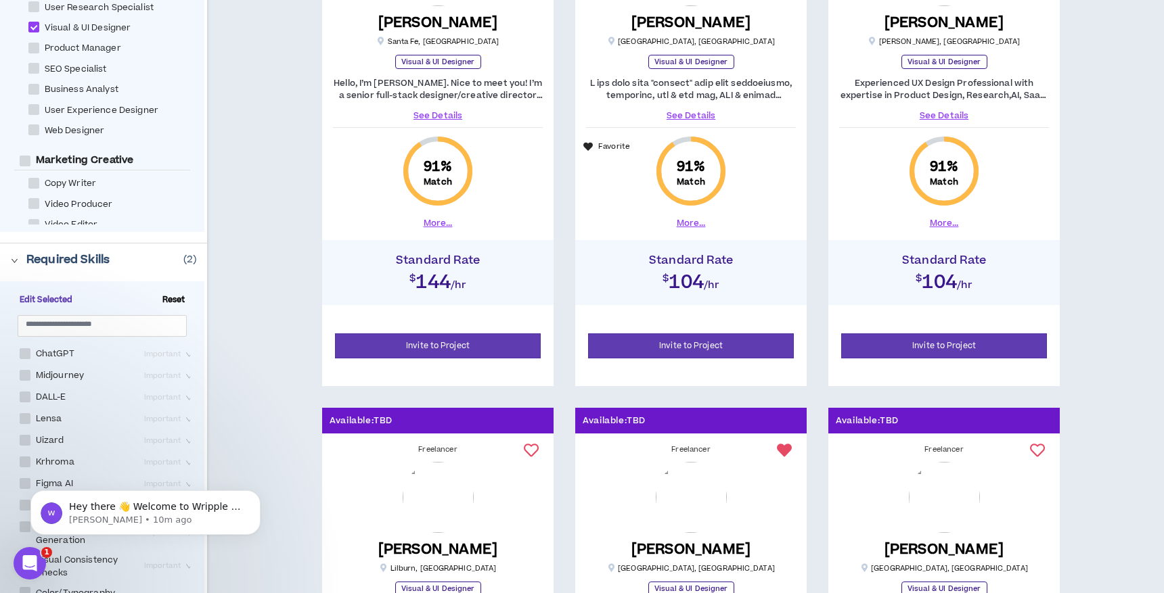
scroll to position [351, 0]
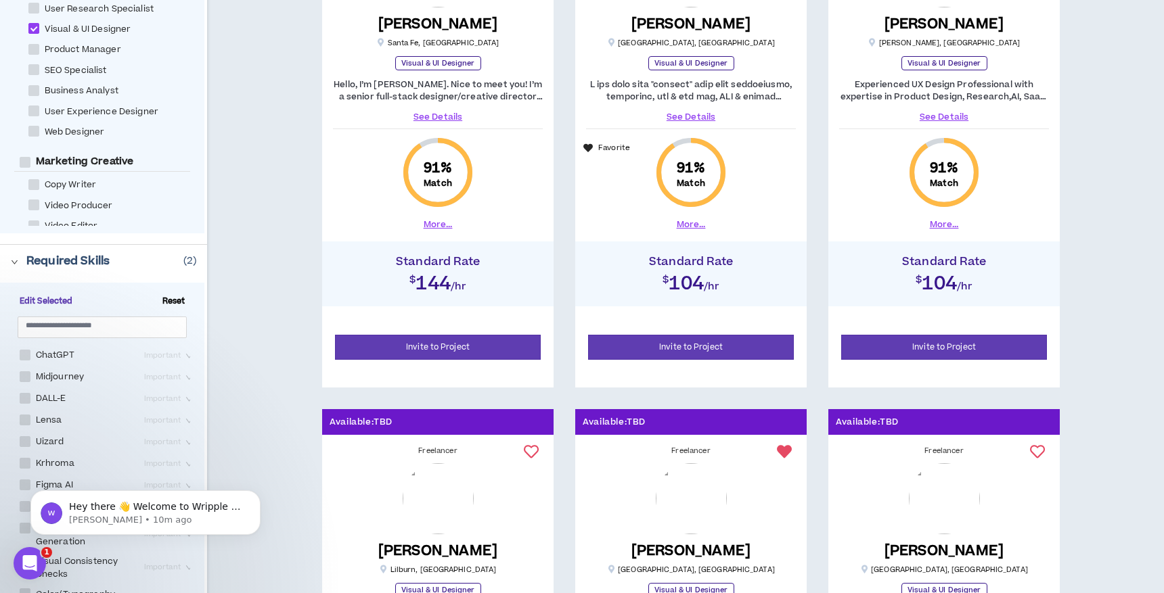
click at [692, 221] on button "More..." at bounding box center [691, 225] width 29 height 12
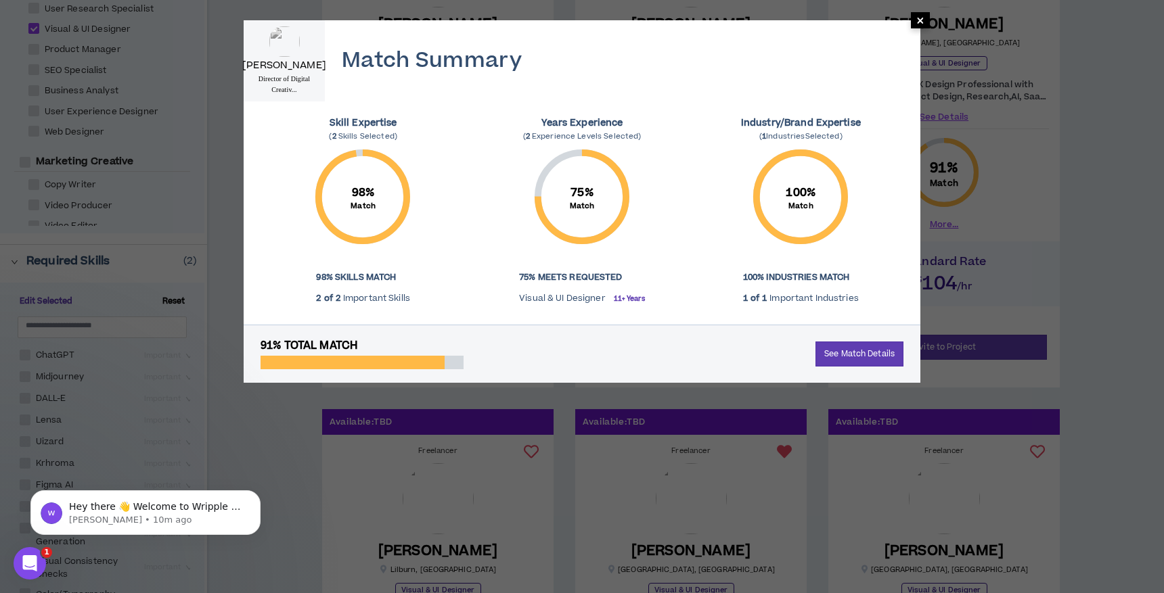
click at [920, 20] on span "×" at bounding box center [920, 20] width 8 height 16
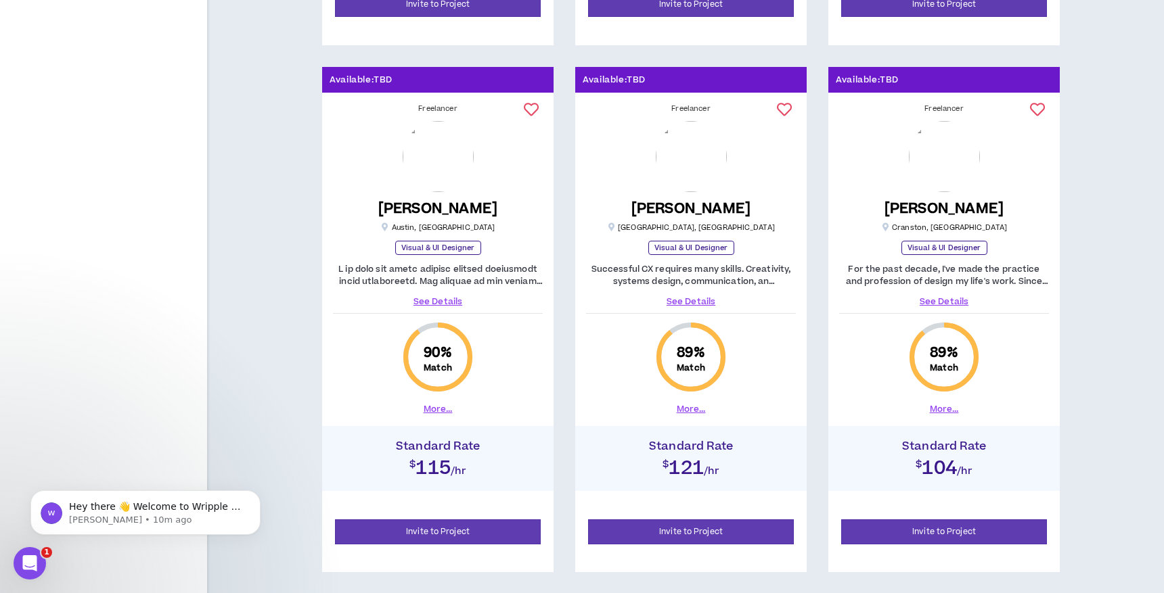
scroll to position [1842, 0]
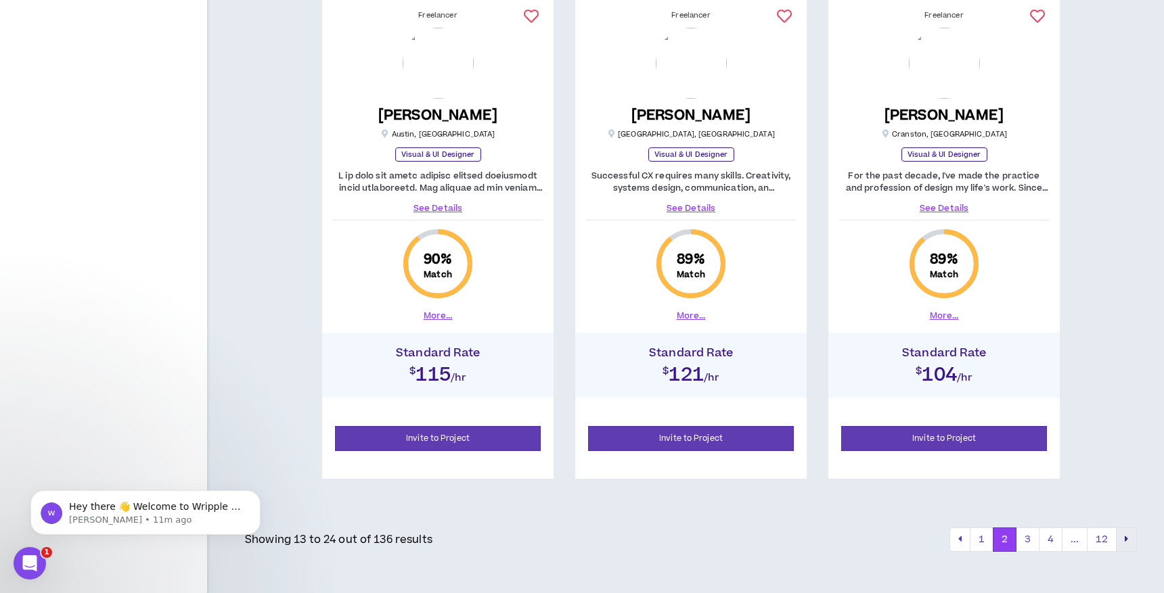
click at [1133, 539] on button "pagination" at bounding box center [1126, 540] width 21 height 24
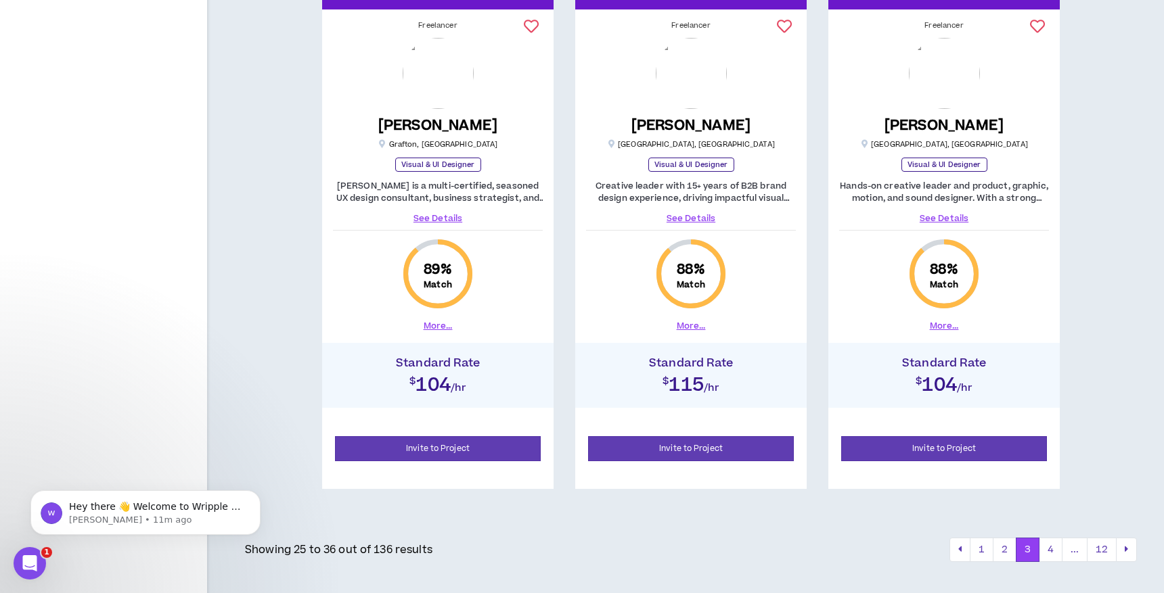
scroll to position [1842, 0]
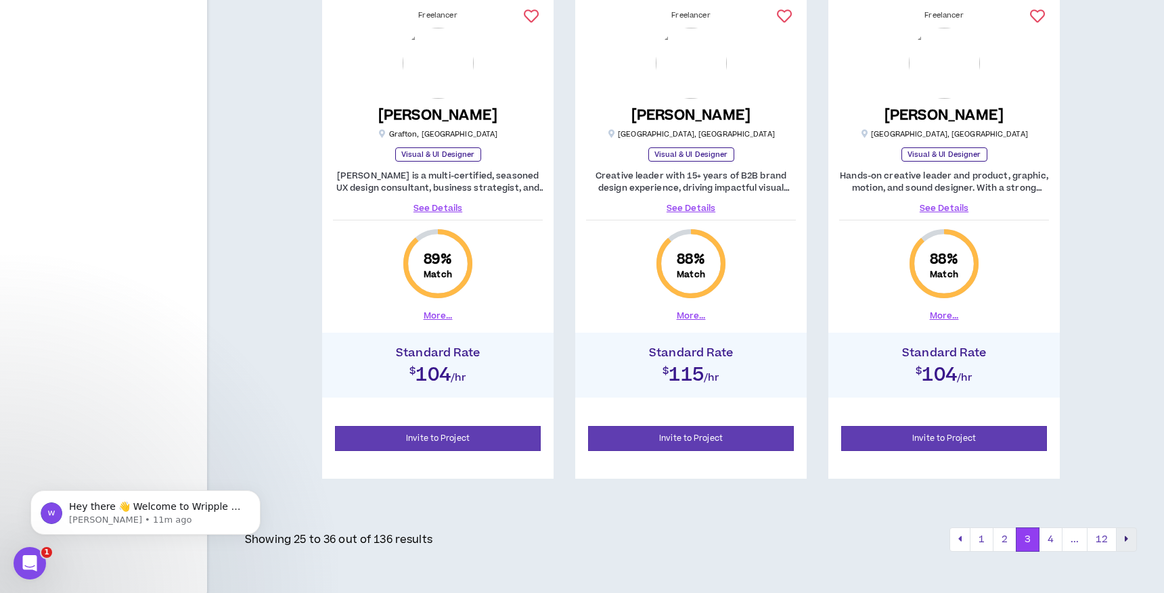
click at [1123, 542] on button "pagination" at bounding box center [1126, 540] width 21 height 24
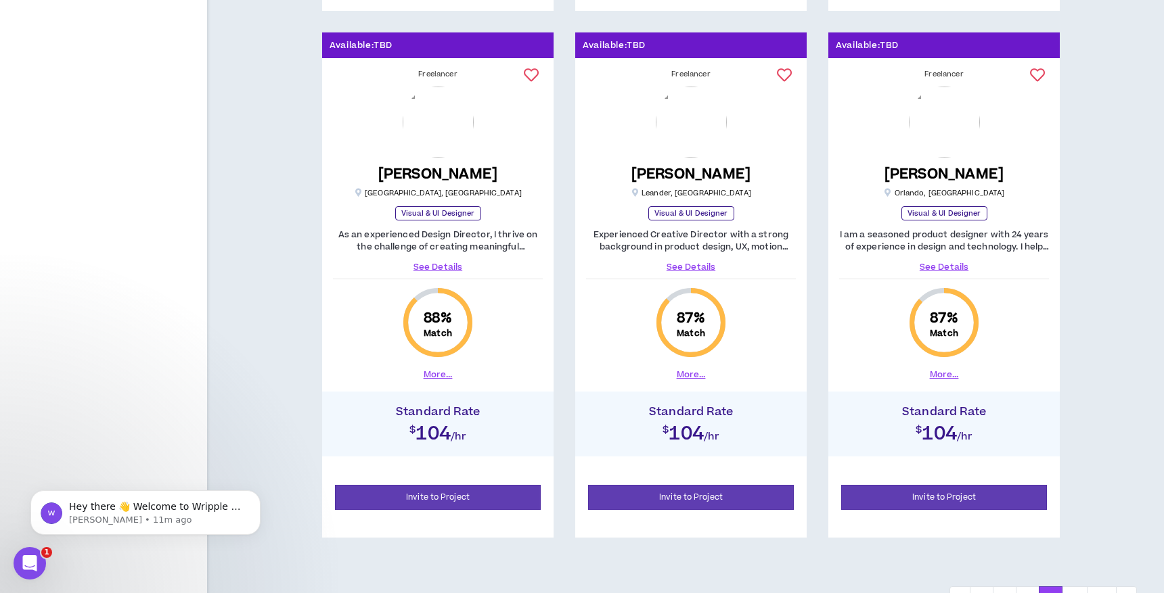
scroll to position [1842, 0]
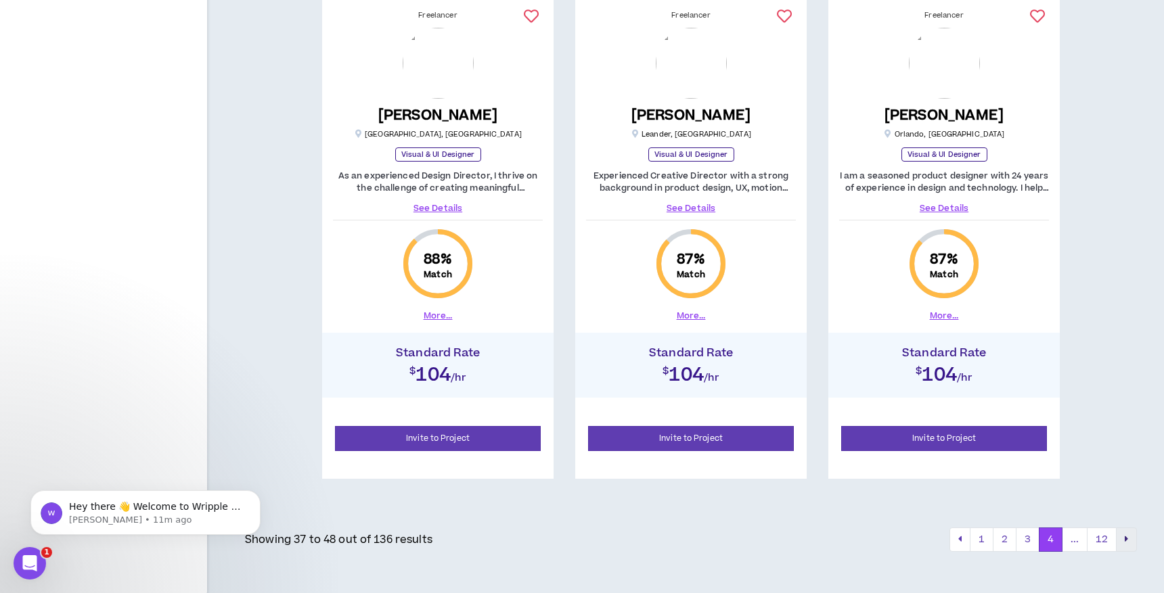
click at [1131, 540] on button "pagination" at bounding box center [1126, 540] width 21 height 24
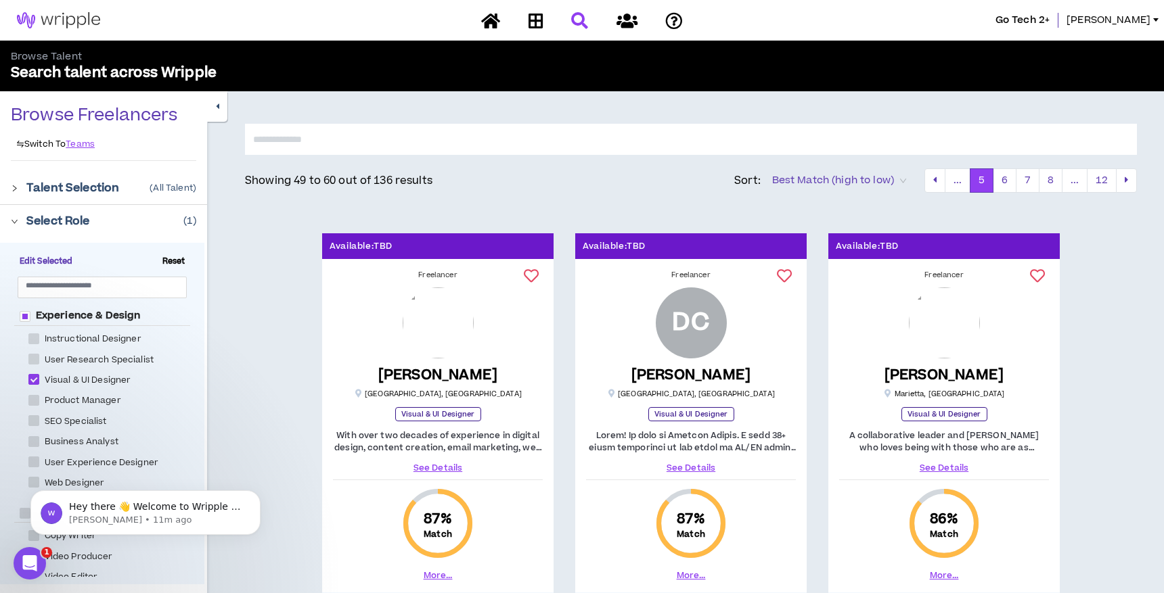
click at [428, 325] on img at bounding box center [438, 323] width 71 height 71
click at [450, 471] on link "See Details" at bounding box center [438, 468] width 210 height 12
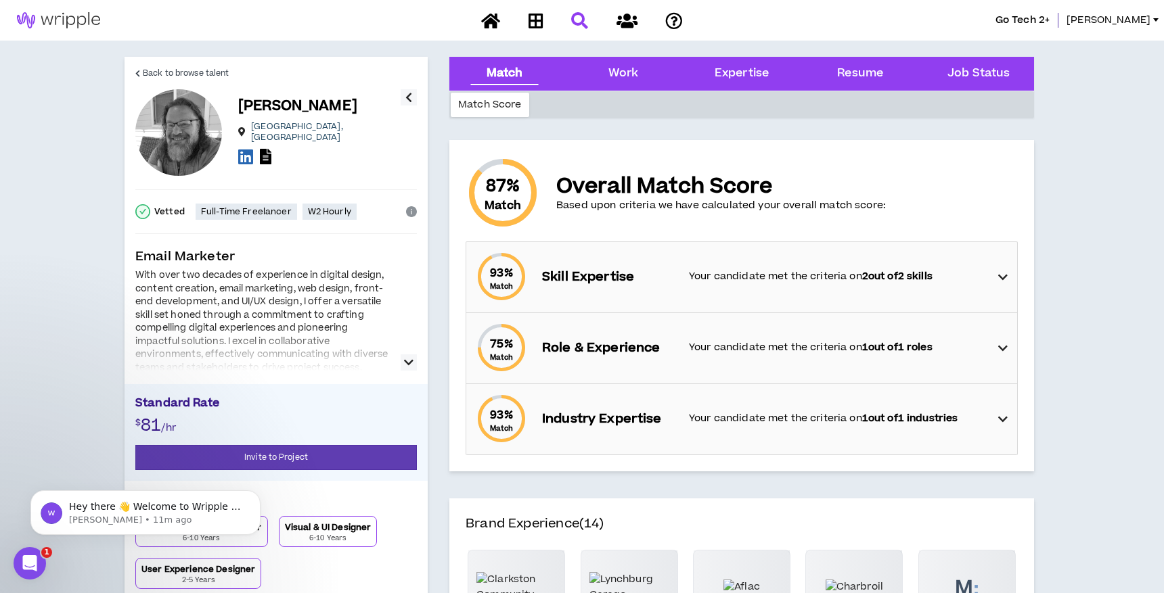
click at [411, 364] on icon "button" at bounding box center [408, 363] width 9 height 16
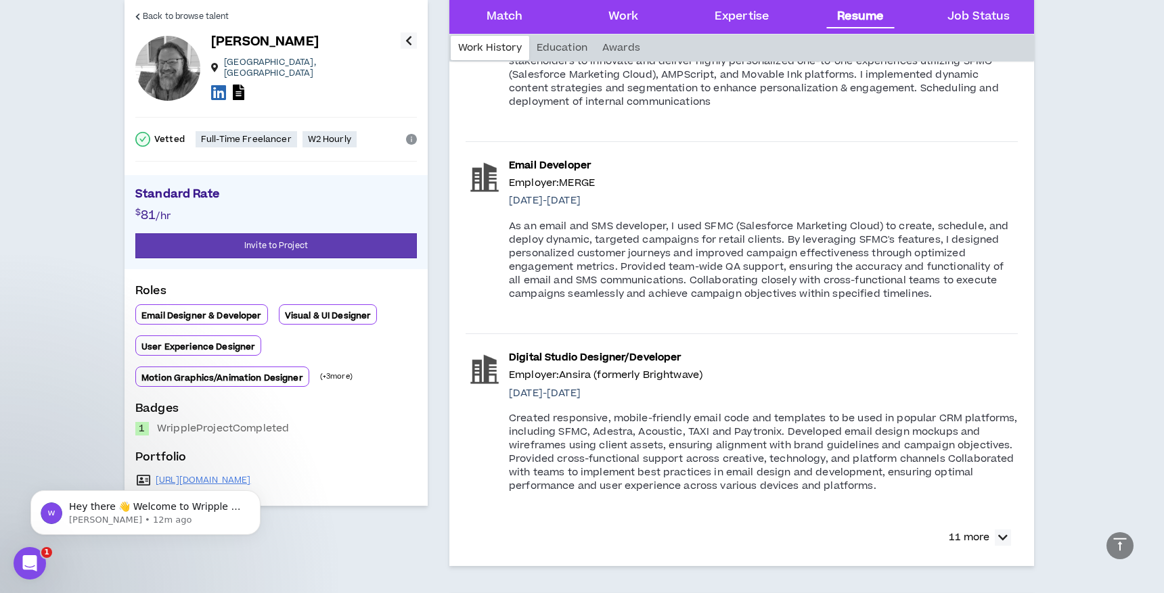
scroll to position [2355, 0]
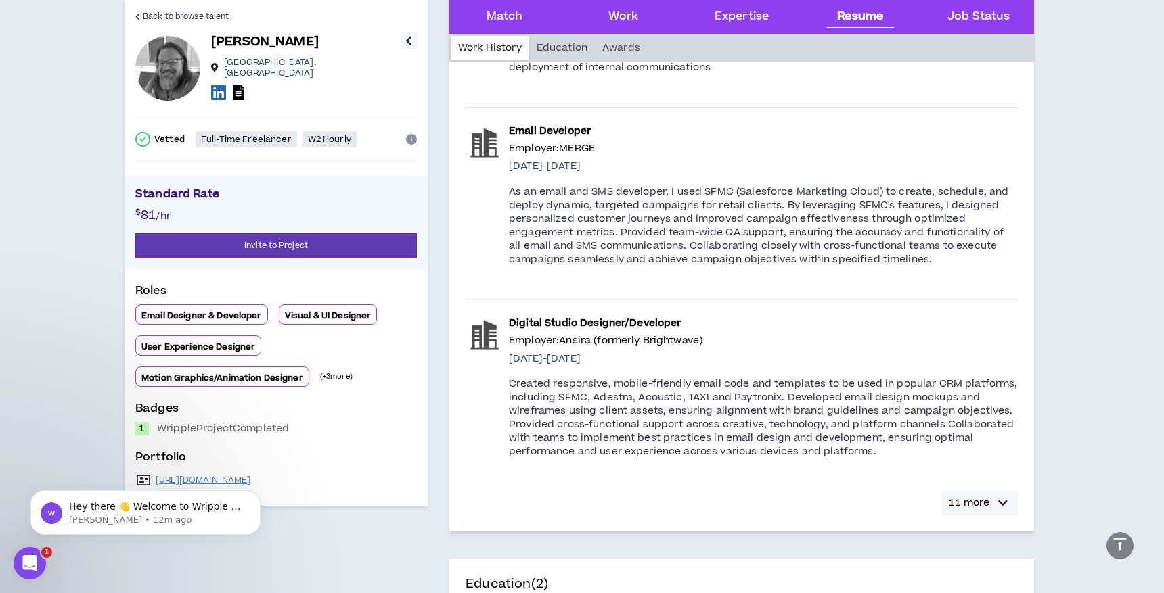
click at [983, 496] on p "11 more" at bounding box center [969, 503] width 41 height 15
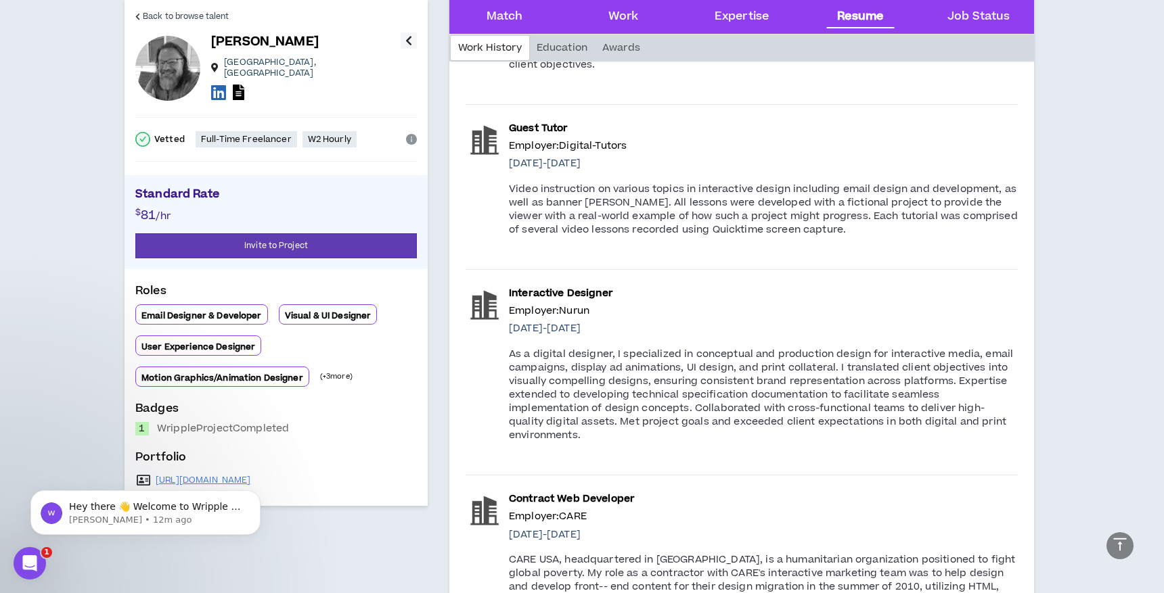
scroll to position [3276, 0]
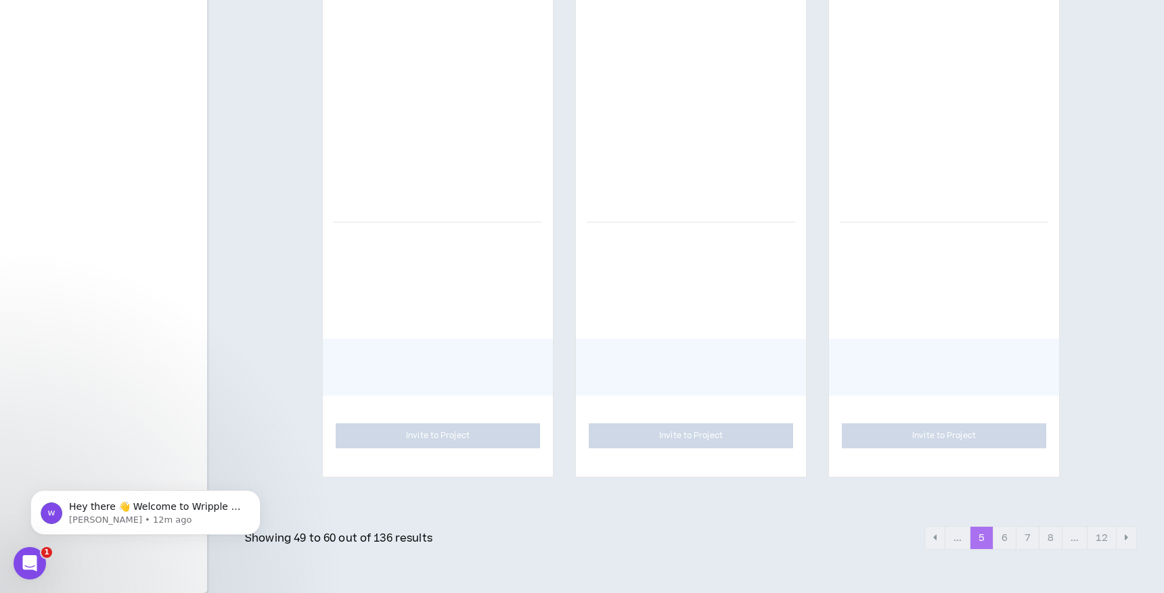
scroll to position [1842, 0]
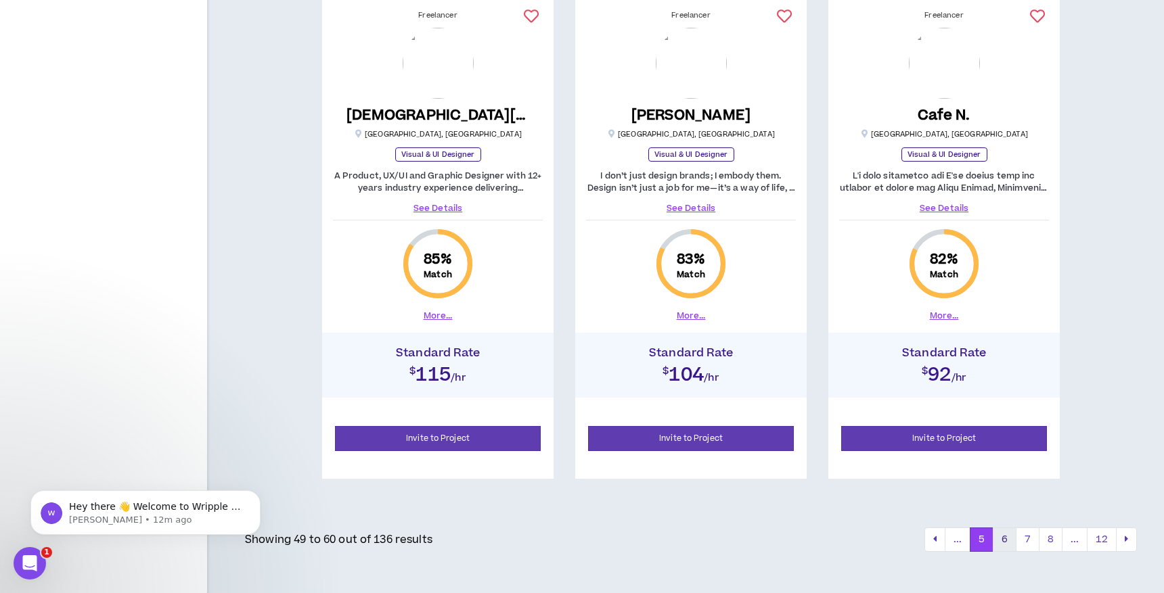
click at [1009, 538] on button "6" at bounding box center [1005, 540] width 24 height 24
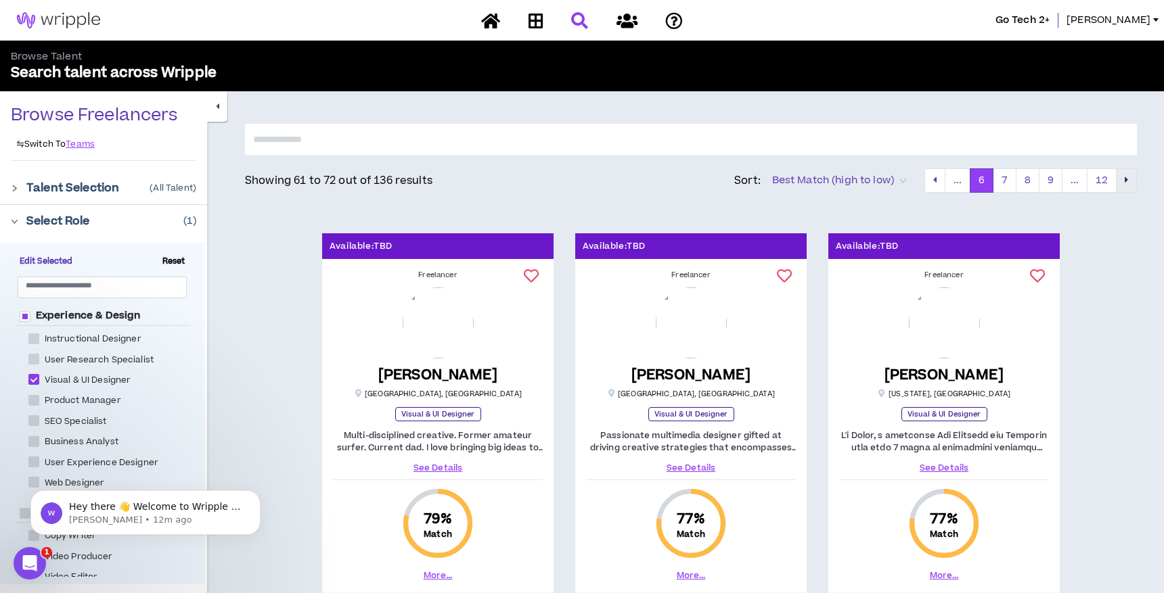
click at [1126, 179] on icon "pagination" at bounding box center [1126, 179] width 3 height 9
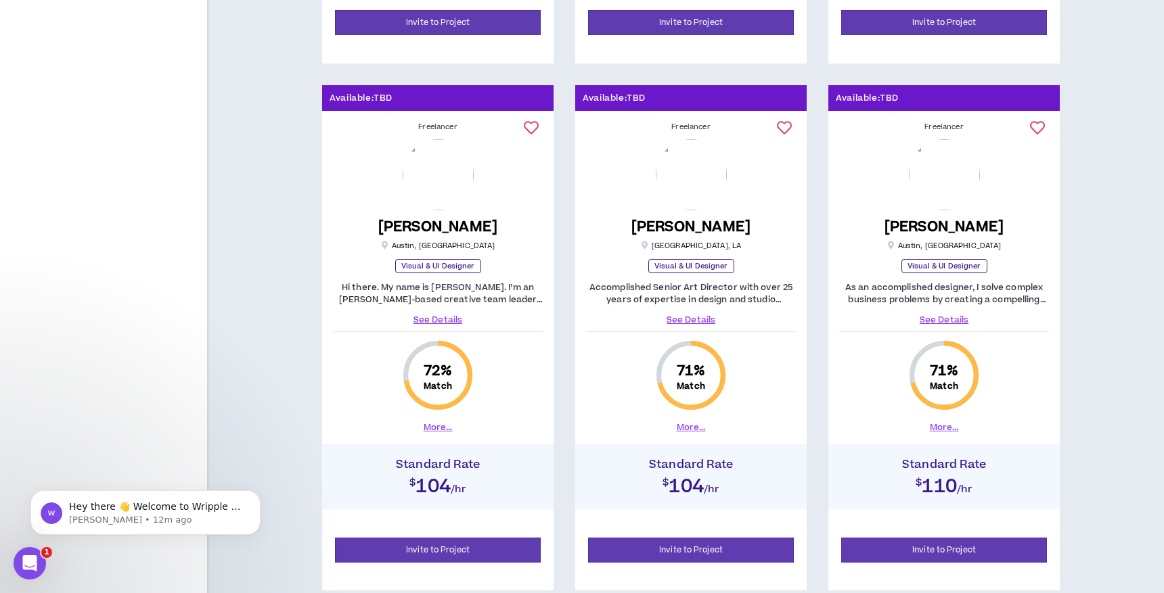
scroll to position [1842, 0]
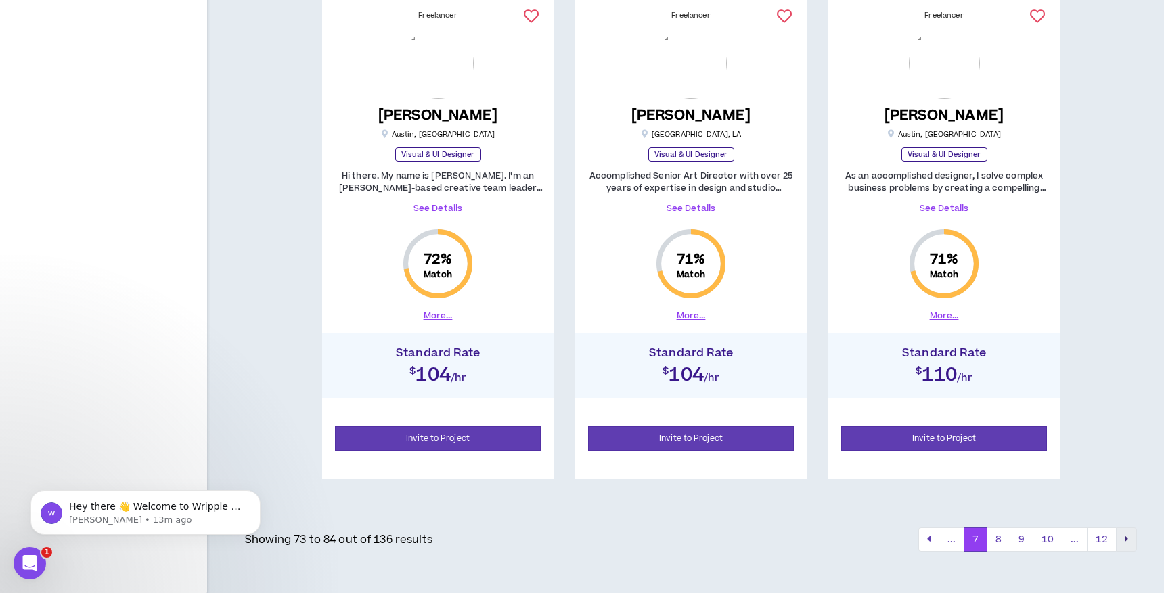
click at [1127, 536] on icon "pagination" at bounding box center [1126, 539] width 3 height 9
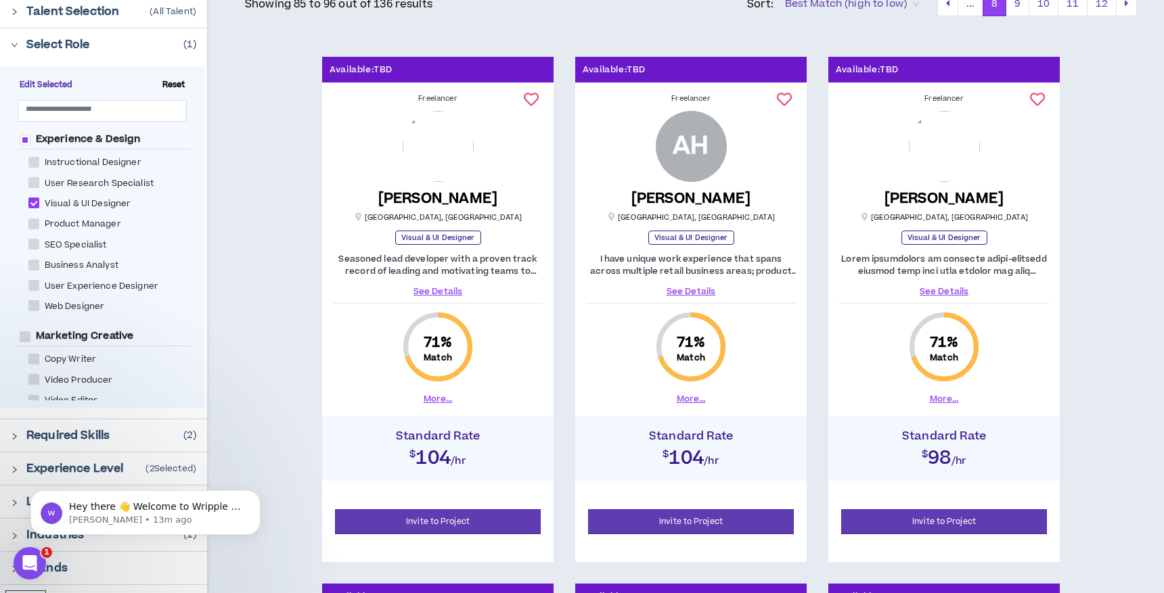
scroll to position [186, 0]
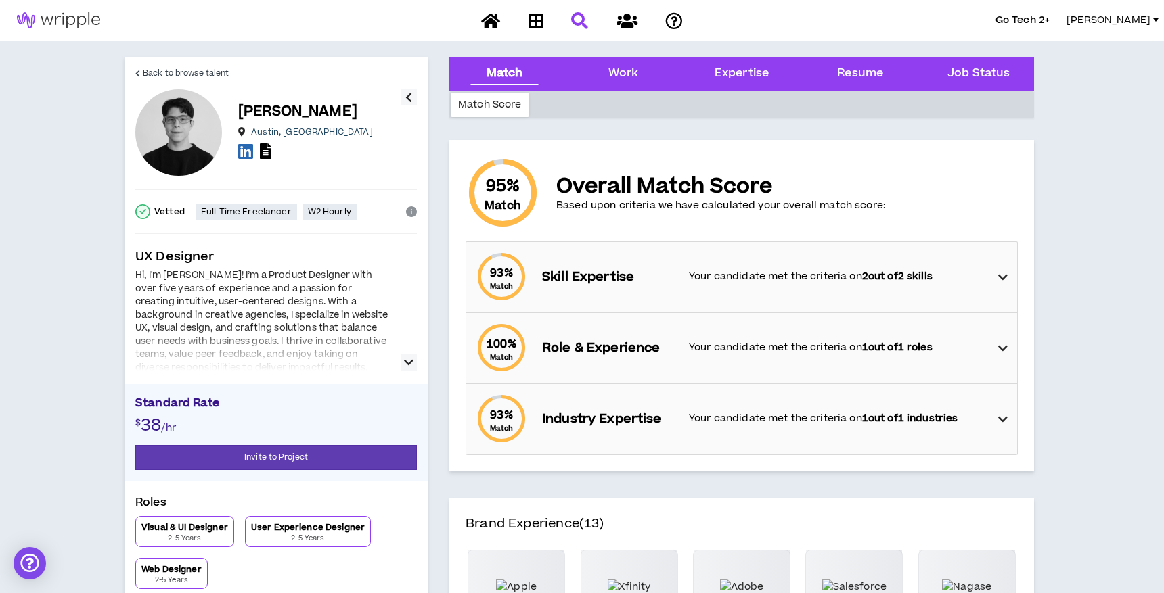
click at [407, 361] on icon "button" at bounding box center [408, 363] width 9 height 16
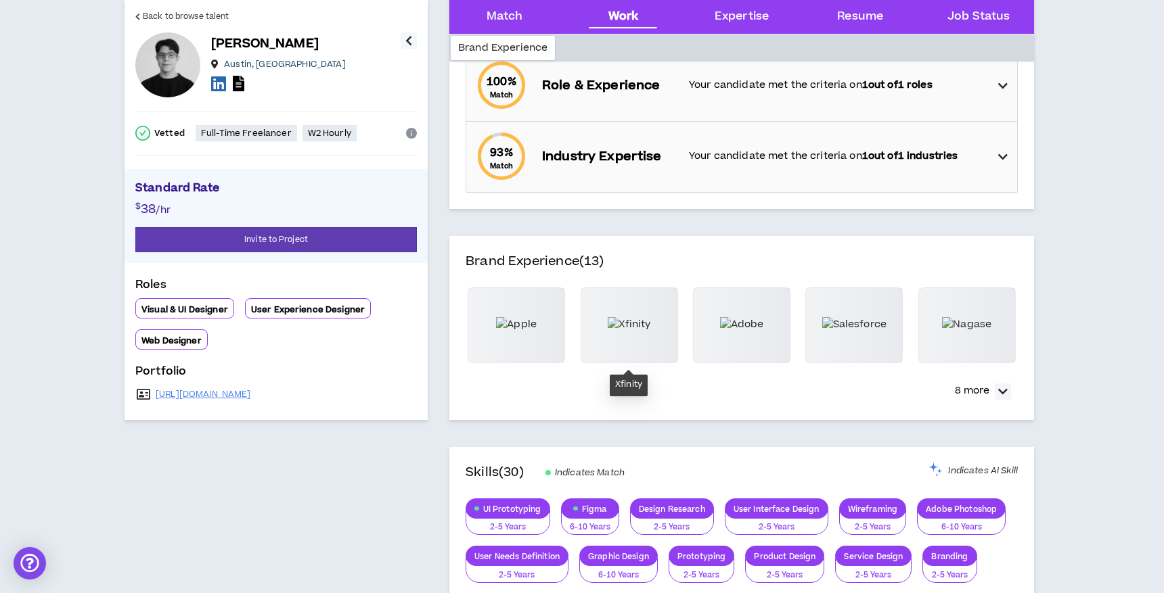
scroll to position [264, 0]
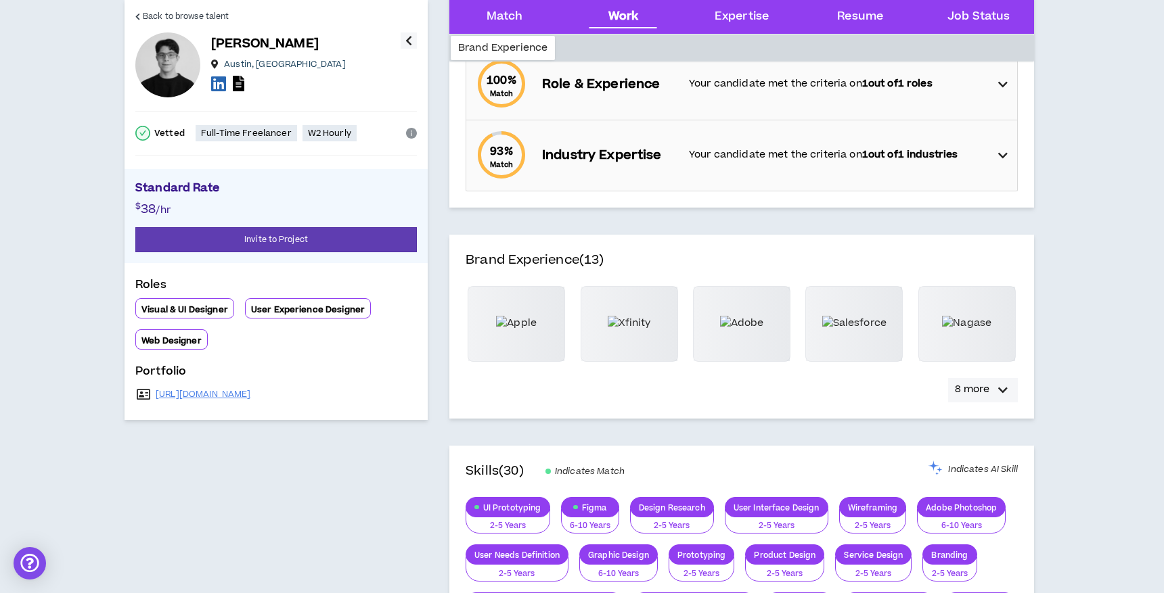
click at [991, 387] on button "8 more" at bounding box center [983, 390] width 70 height 24
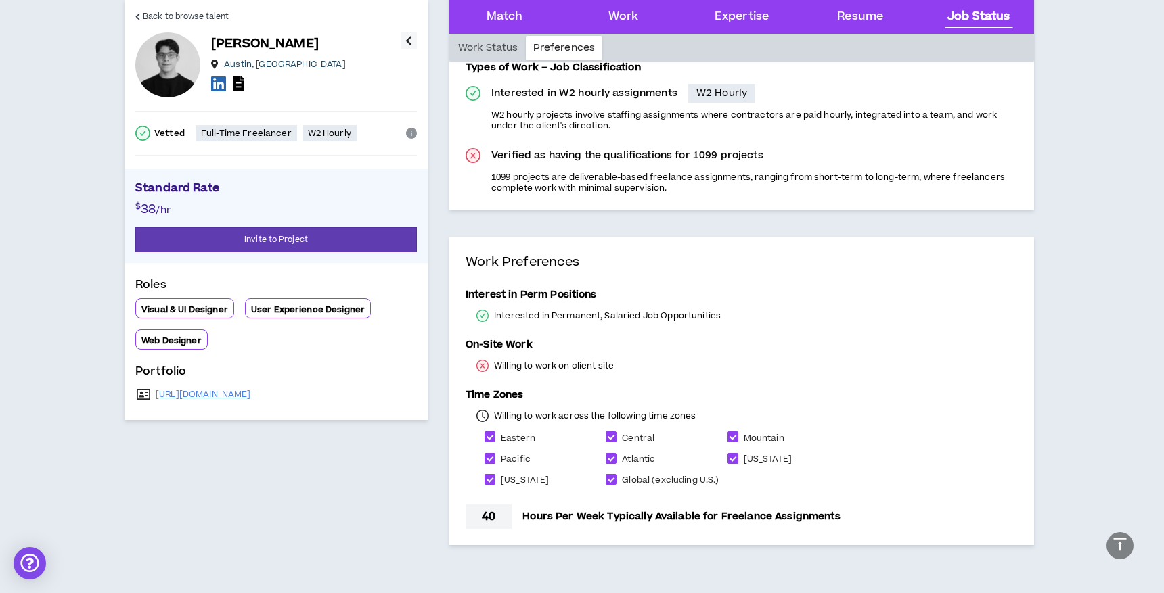
scroll to position [2284, 0]
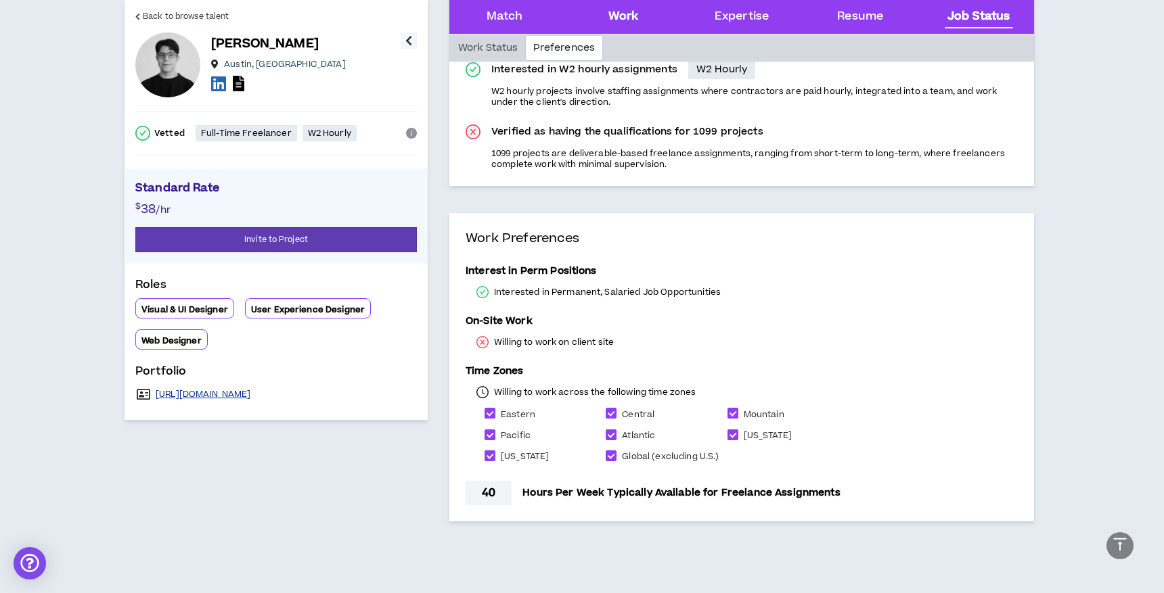
drag, startPoint x: 238, startPoint y: 398, endPoint x: 586, endPoint y: 21, distance: 512.8
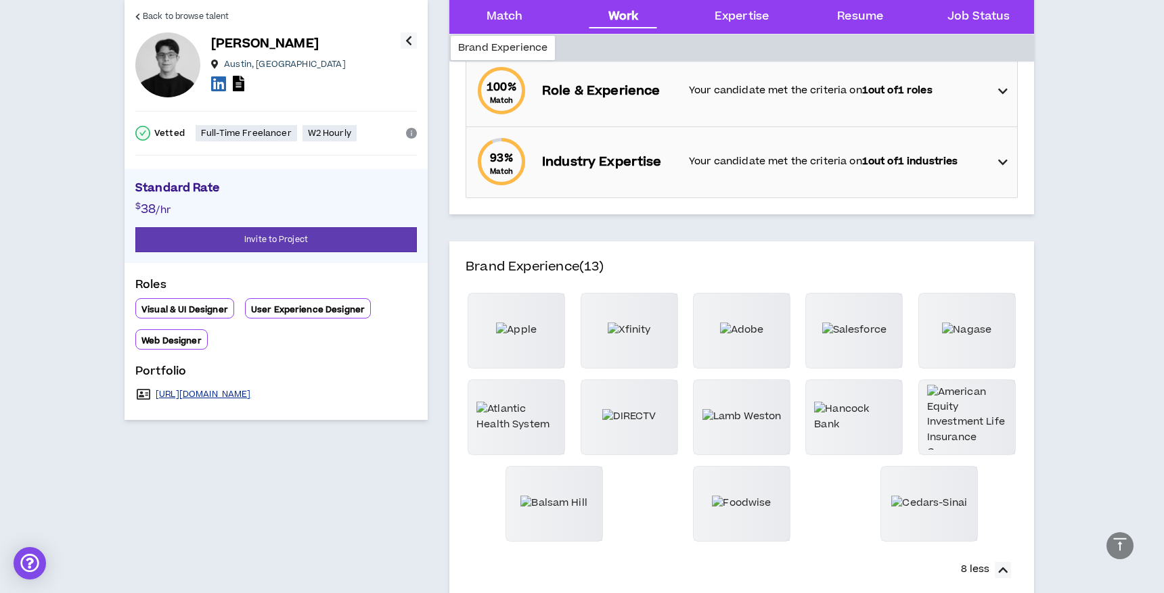
scroll to position [0, 0]
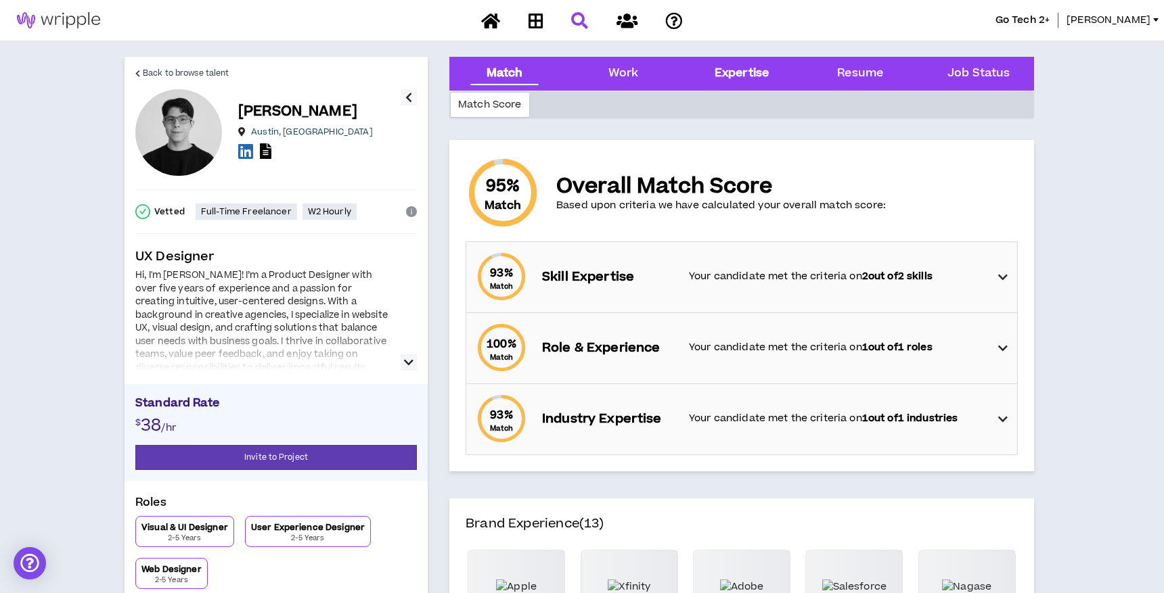
click at [719, 80] on div "Expertise" at bounding box center [742, 74] width 54 height 18
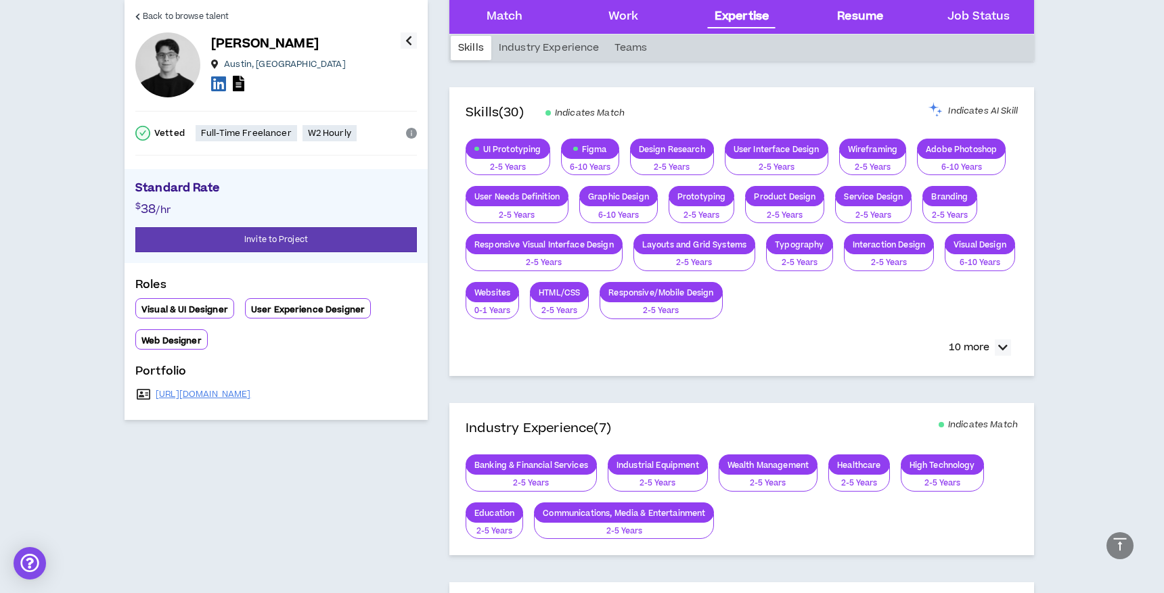
click at [859, 14] on div "Resume" at bounding box center [860, 17] width 46 height 18
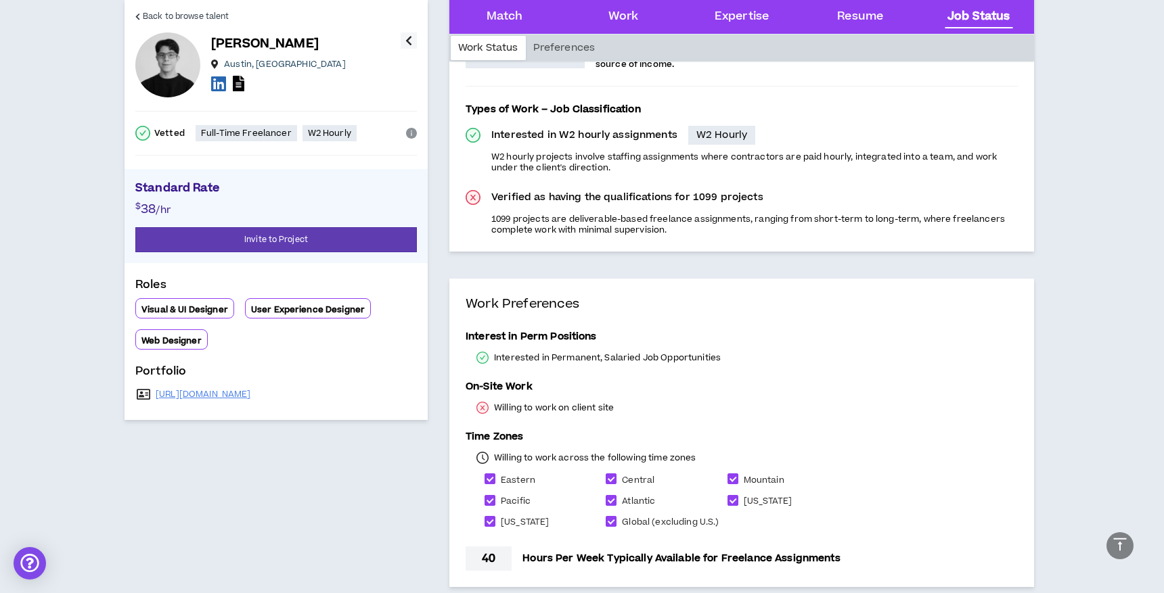
scroll to position [2284, 0]
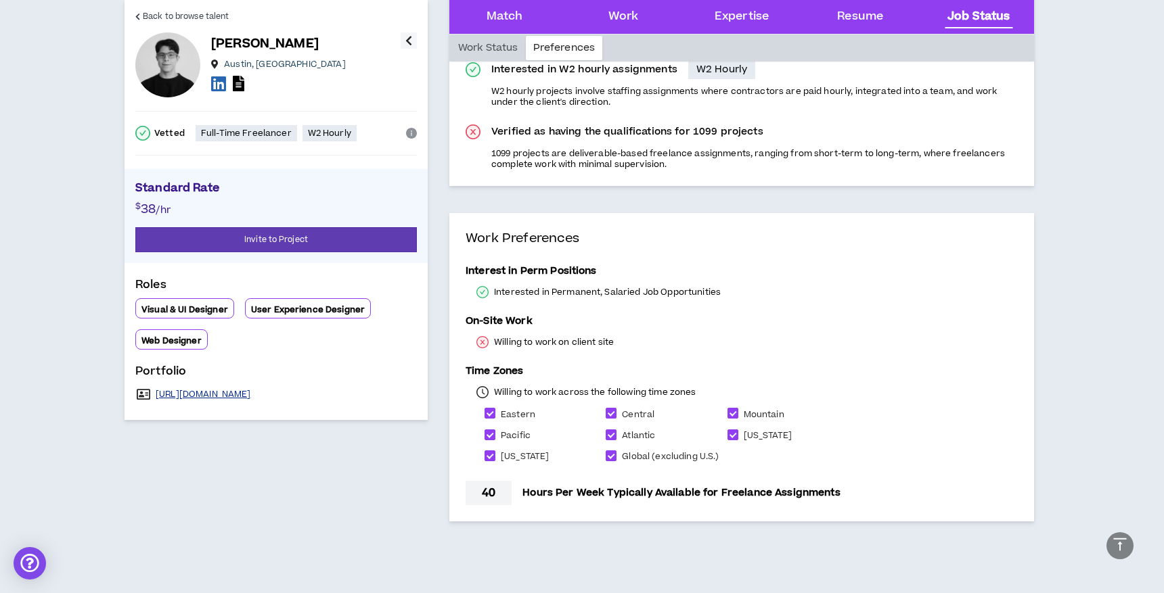
click at [187, 394] on link "[URL][DOMAIN_NAME]" at bounding box center [203, 394] width 95 height 11
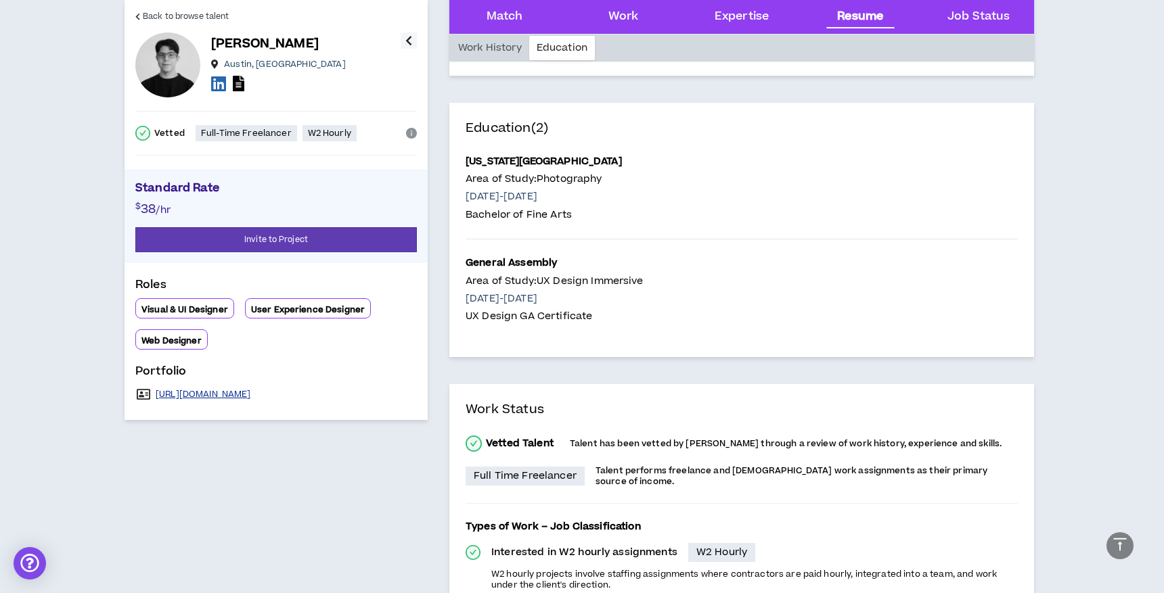
scroll to position [1647, 0]
